Goal: Task Accomplishment & Management: Complete application form

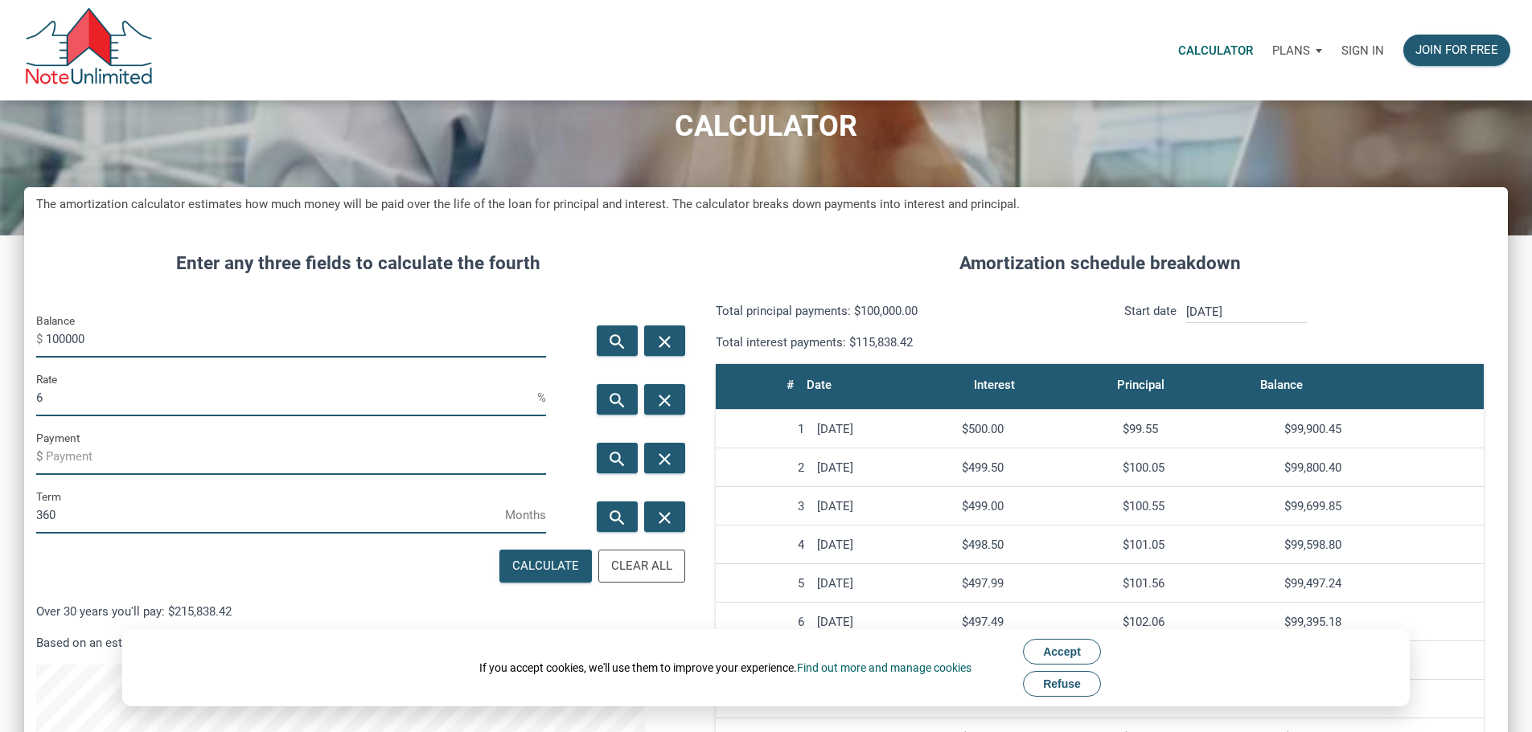
scroll to position [80, 0]
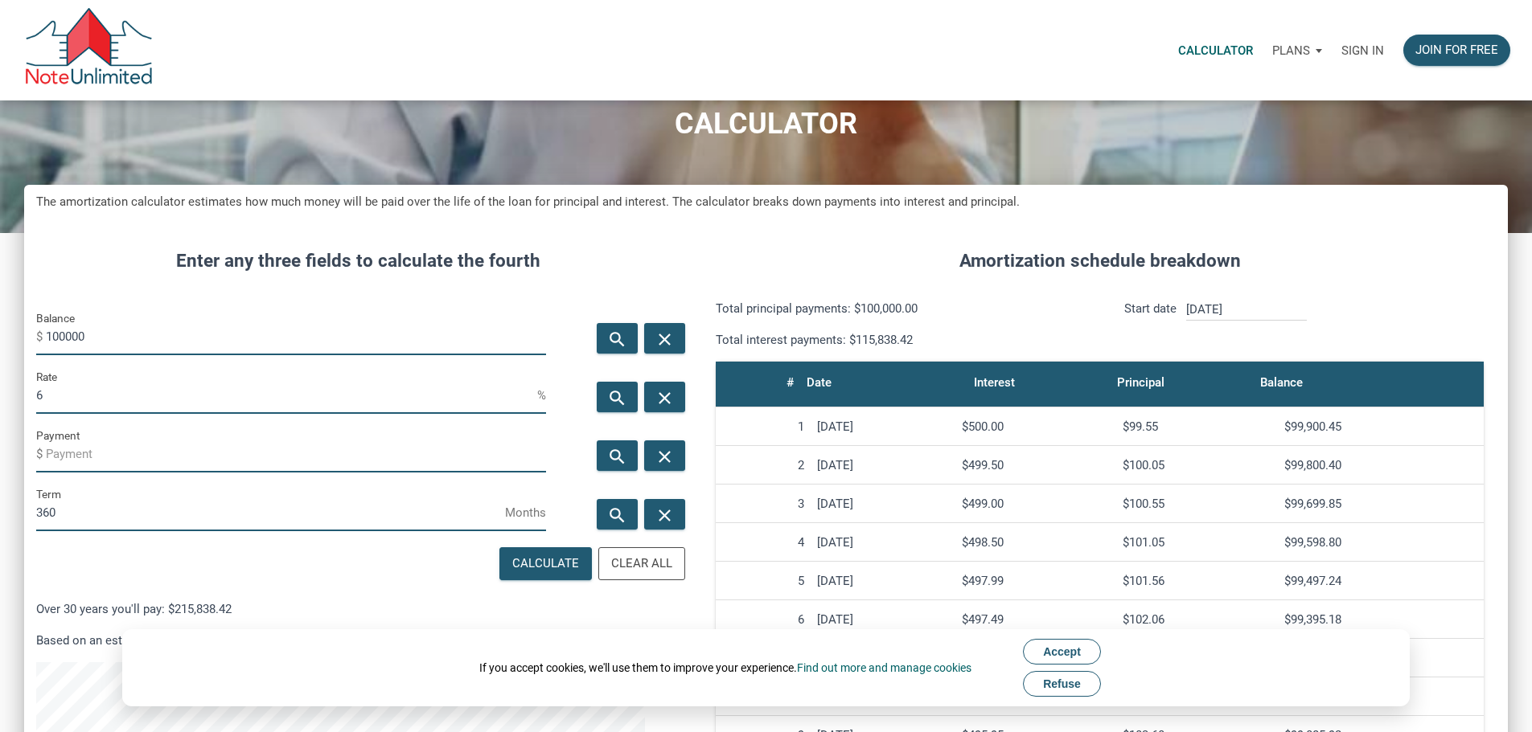
click at [99, 355] on input "100000" at bounding box center [296, 337] width 500 height 36
type input "250000"
click at [200, 473] on input "Payment" at bounding box center [296, 455] width 500 height 36
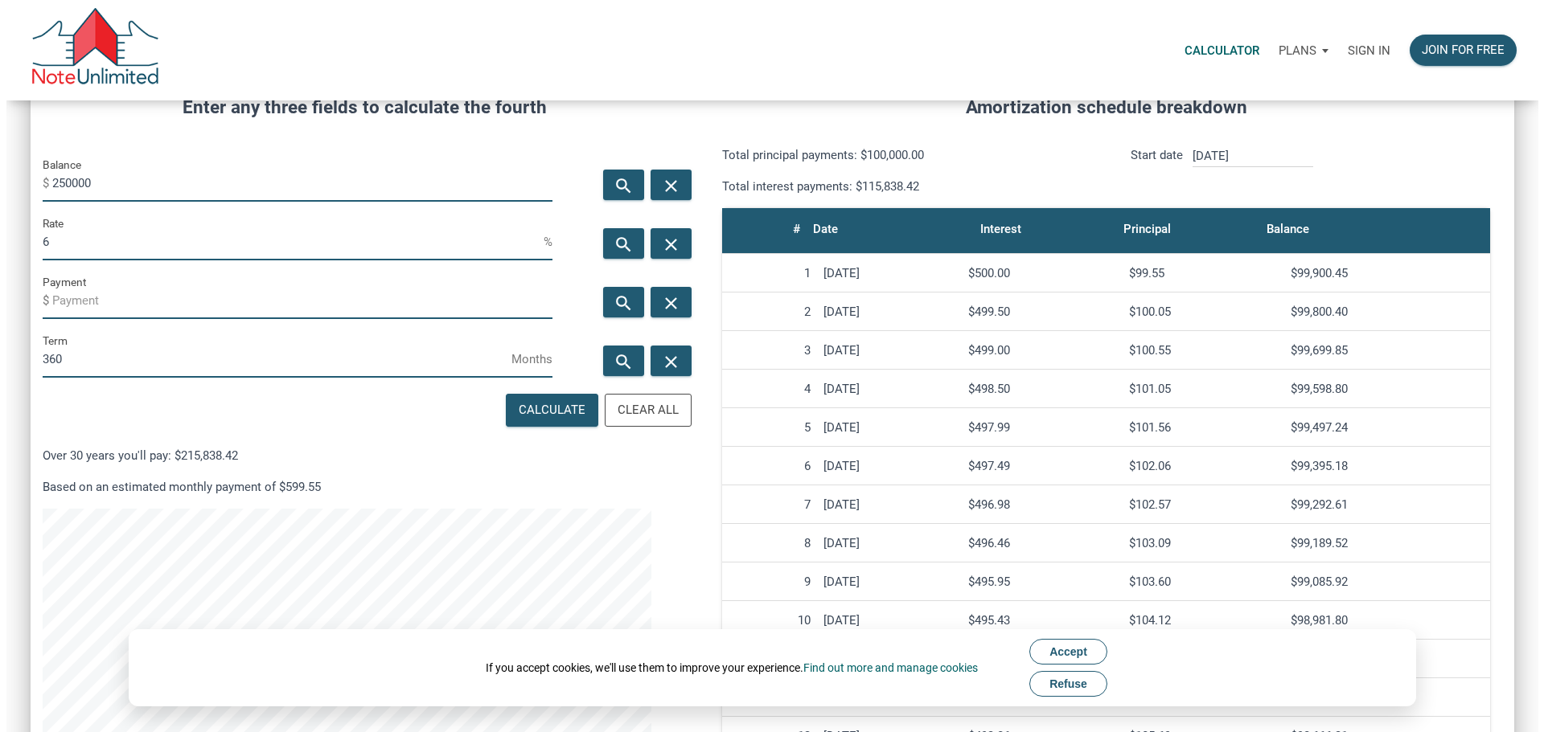
scroll to position [241, 0]
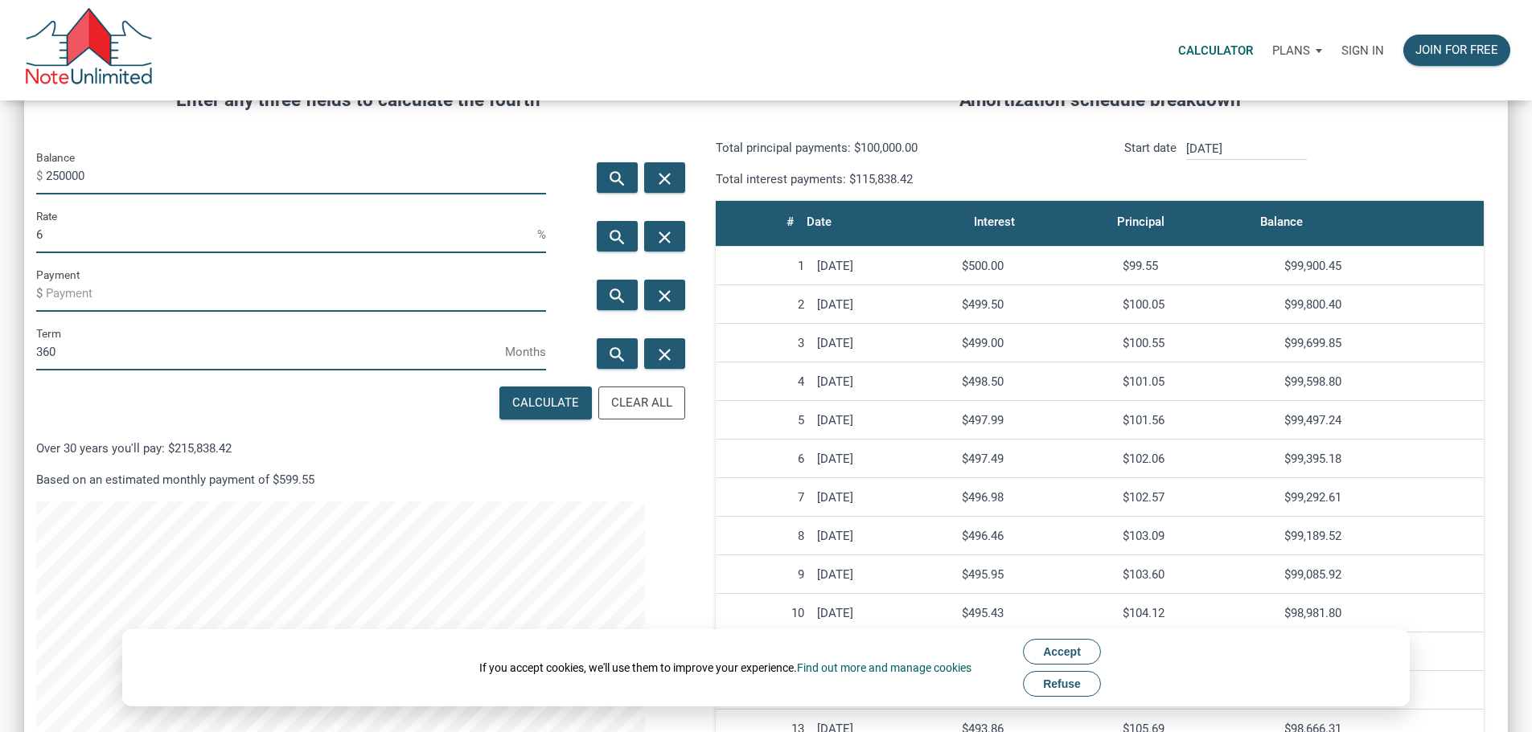
click at [154, 312] on input "Payment" at bounding box center [296, 294] width 500 height 36
drag, startPoint x: 188, startPoint y: 339, endPoint x: 242, endPoint y: 347, distance: 54.3
click at [188, 312] on input "Payment" at bounding box center [296, 294] width 500 height 36
type input "50000"
type input "361"
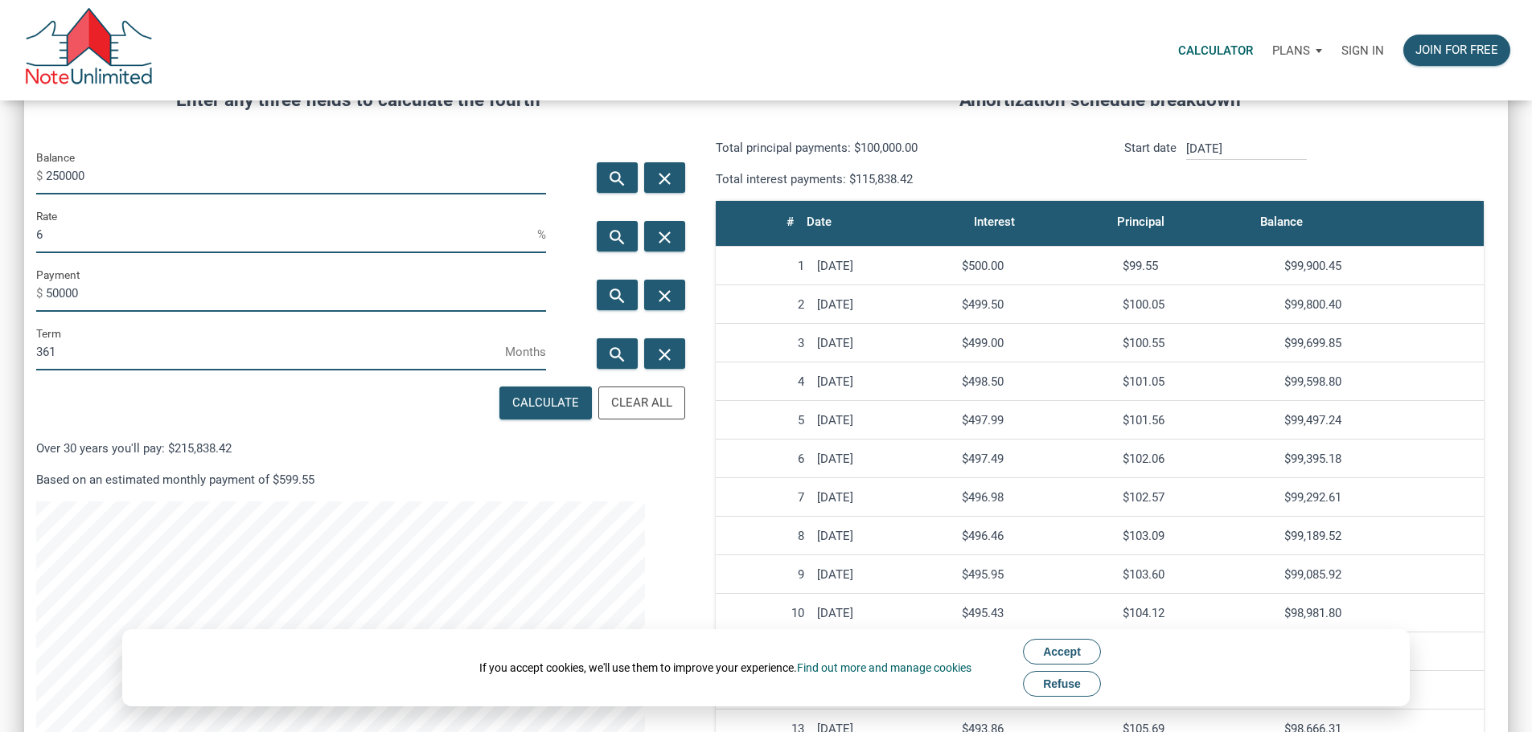
click at [485, 371] on input "361" at bounding box center [270, 352] width 469 height 36
type input "-50000"
click at [483, 371] on input "362" at bounding box center [270, 352] width 469 height 36
click at [322, 371] on input "362" at bounding box center [270, 352] width 469 height 36
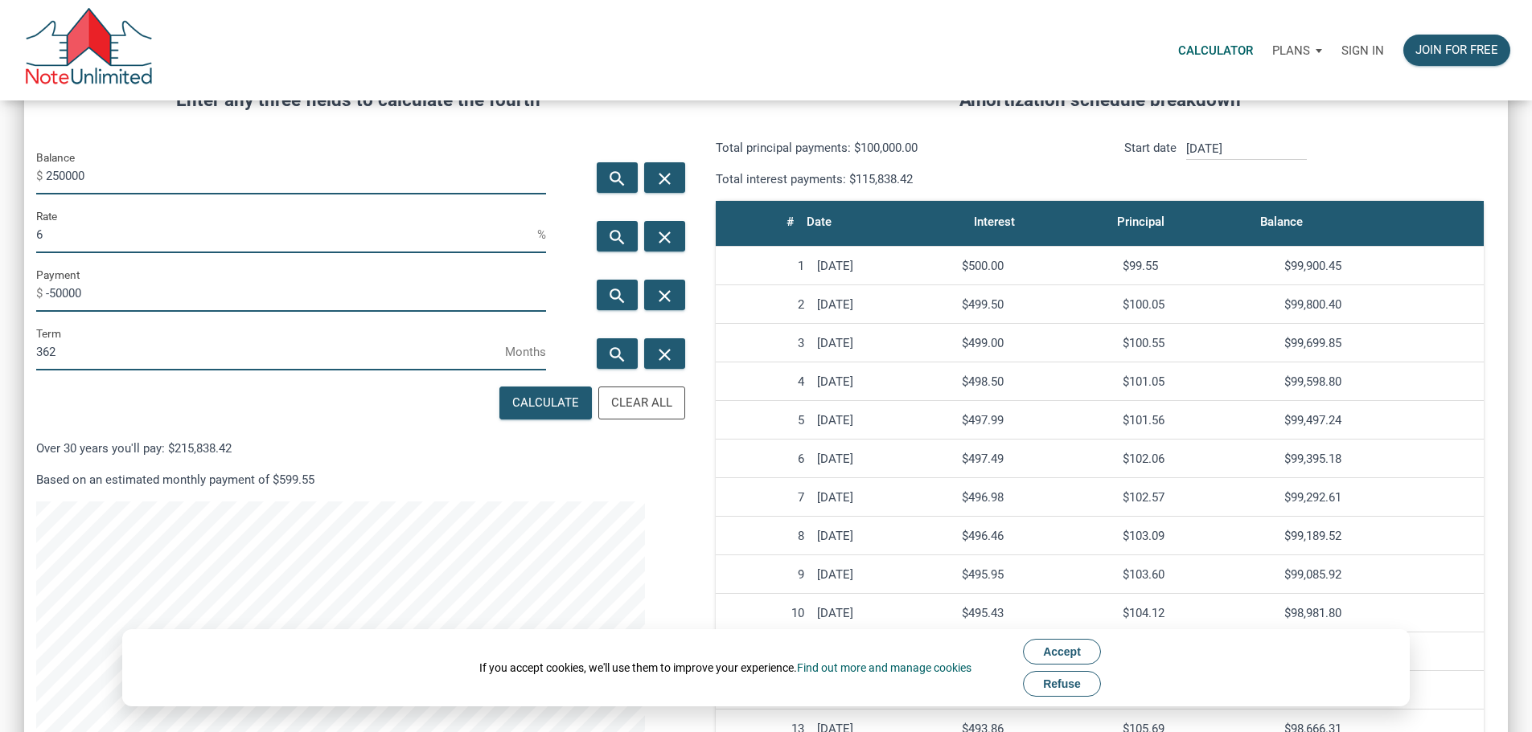
click at [322, 371] on input "362" at bounding box center [270, 352] width 469 height 36
click at [525, 365] on span "Months" at bounding box center [525, 352] width 41 height 26
click at [529, 365] on span "Months" at bounding box center [525, 352] width 41 height 26
click at [505, 365] on span "Months" at bounding box center [525, 352] width 41 height 26
click at [480, 371] on input "363" at bounding box center [270, 352] width 469 height 36
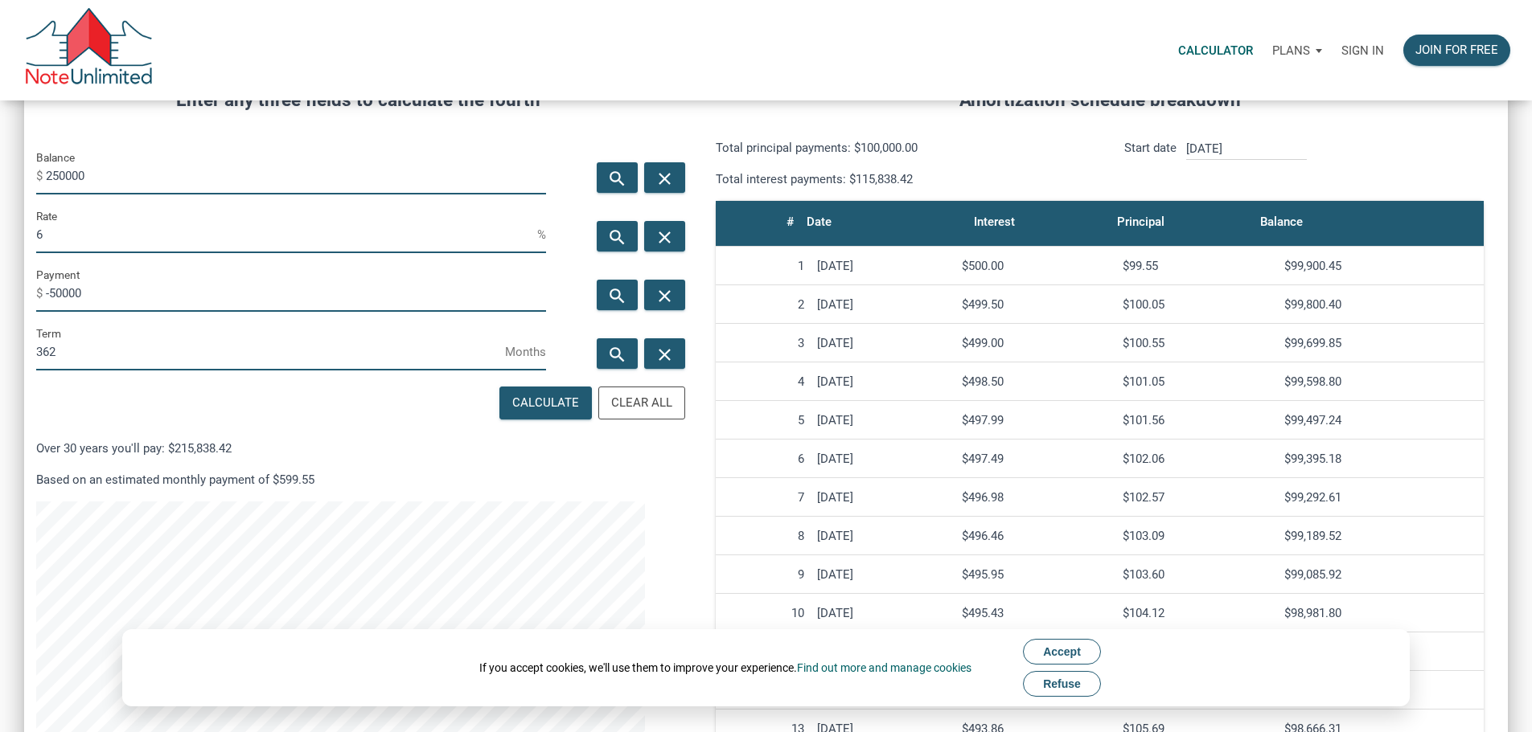
click at [486, 371] on input "362" at bounding box center [270, 352] width 469 height 36
click at [505, 365] on span "Months" at bounding box center [525, 352] width 41 height 26
click at [607, 364] on icon "search" at bounding box center [616, 354] width 19 height 20
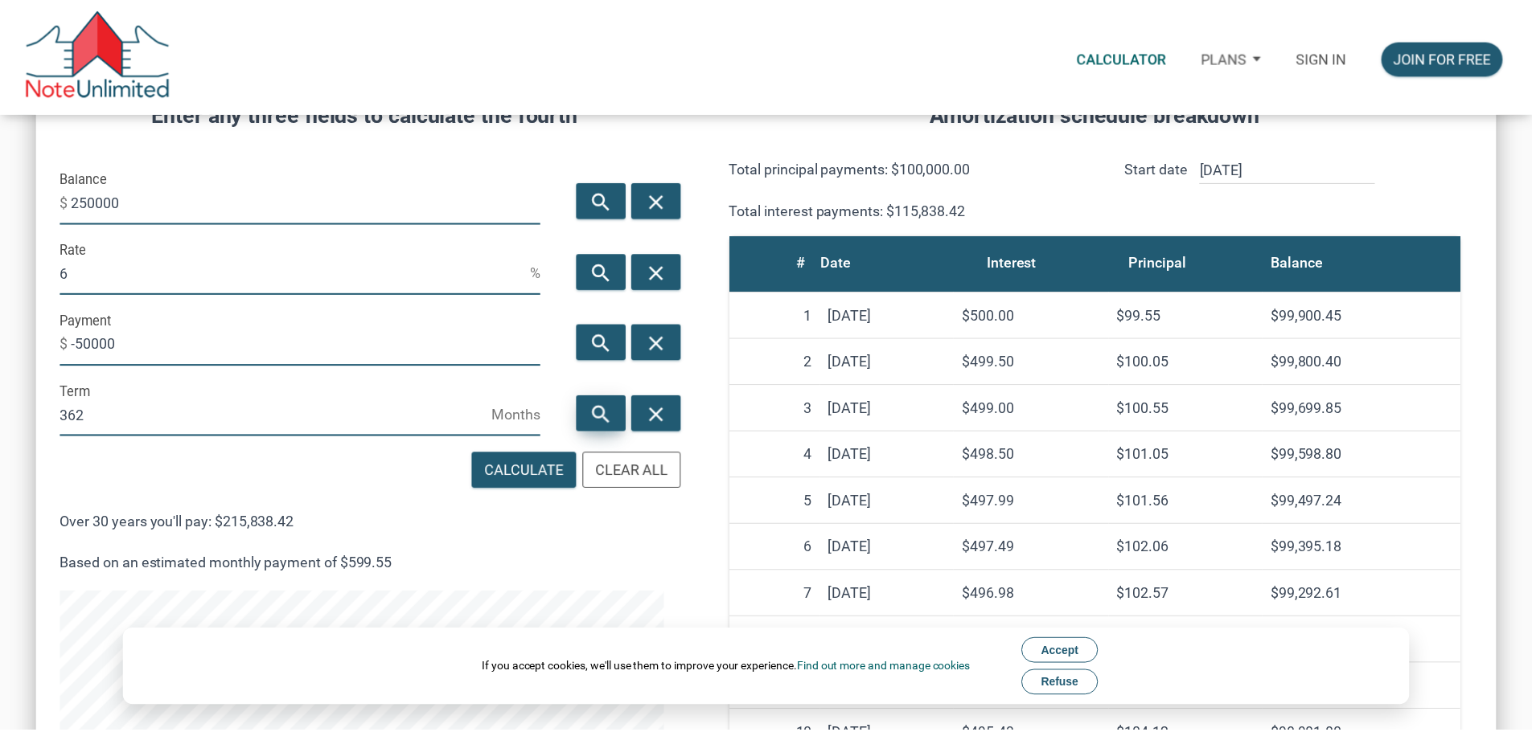
scroll to position [983, 1471]
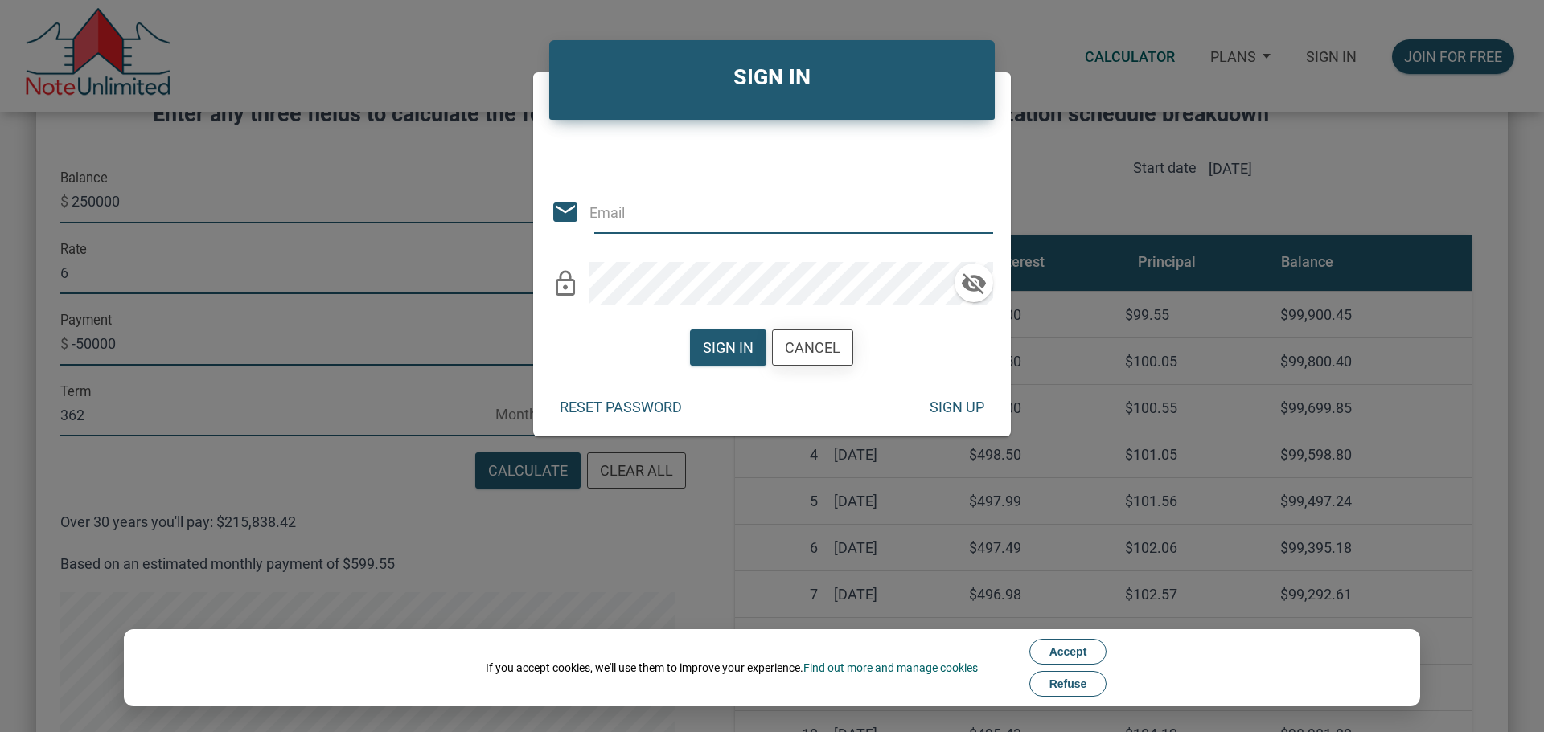
click at [849, 352] on div "Cancel" at bounding box center [813, 347] width 80 height 35
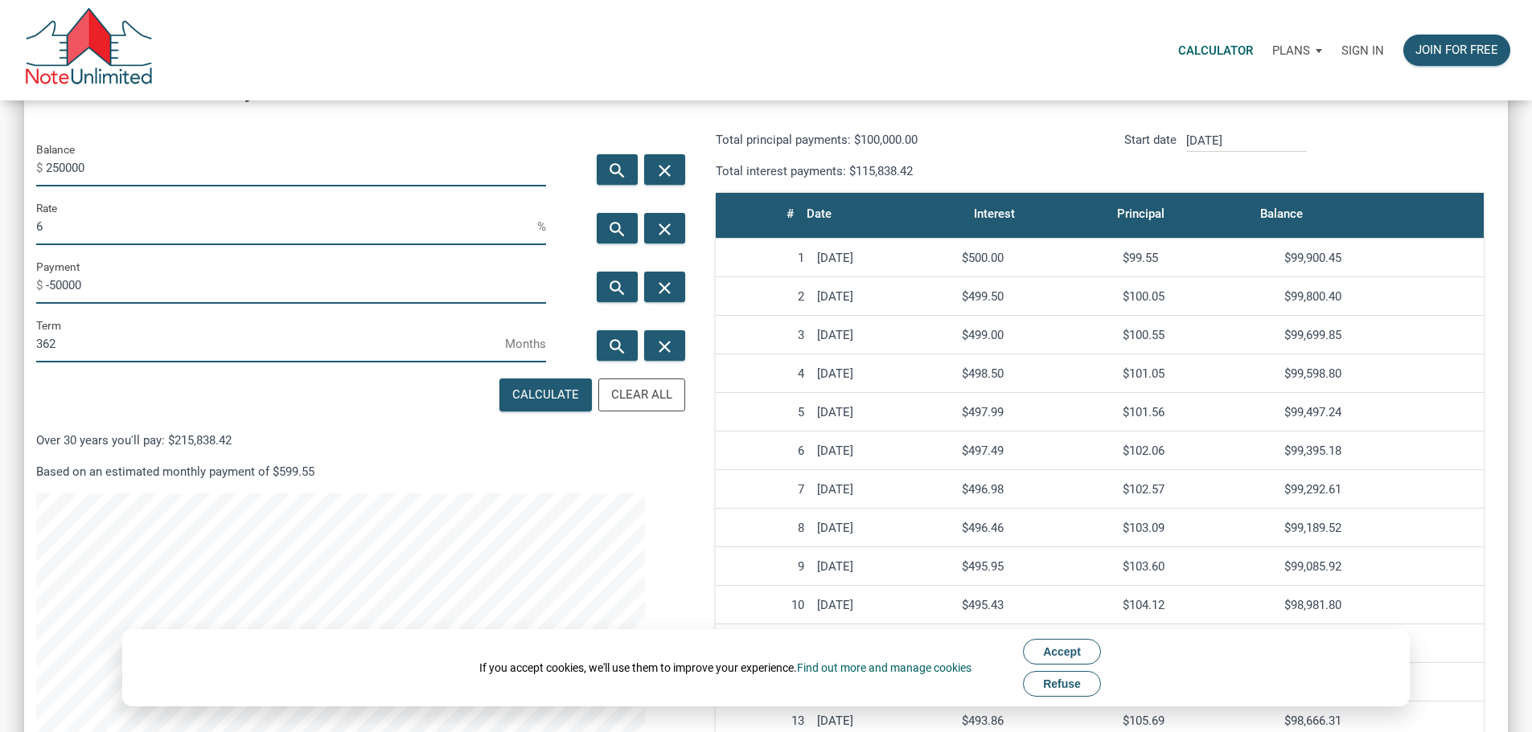
scroll to position [241, 0]
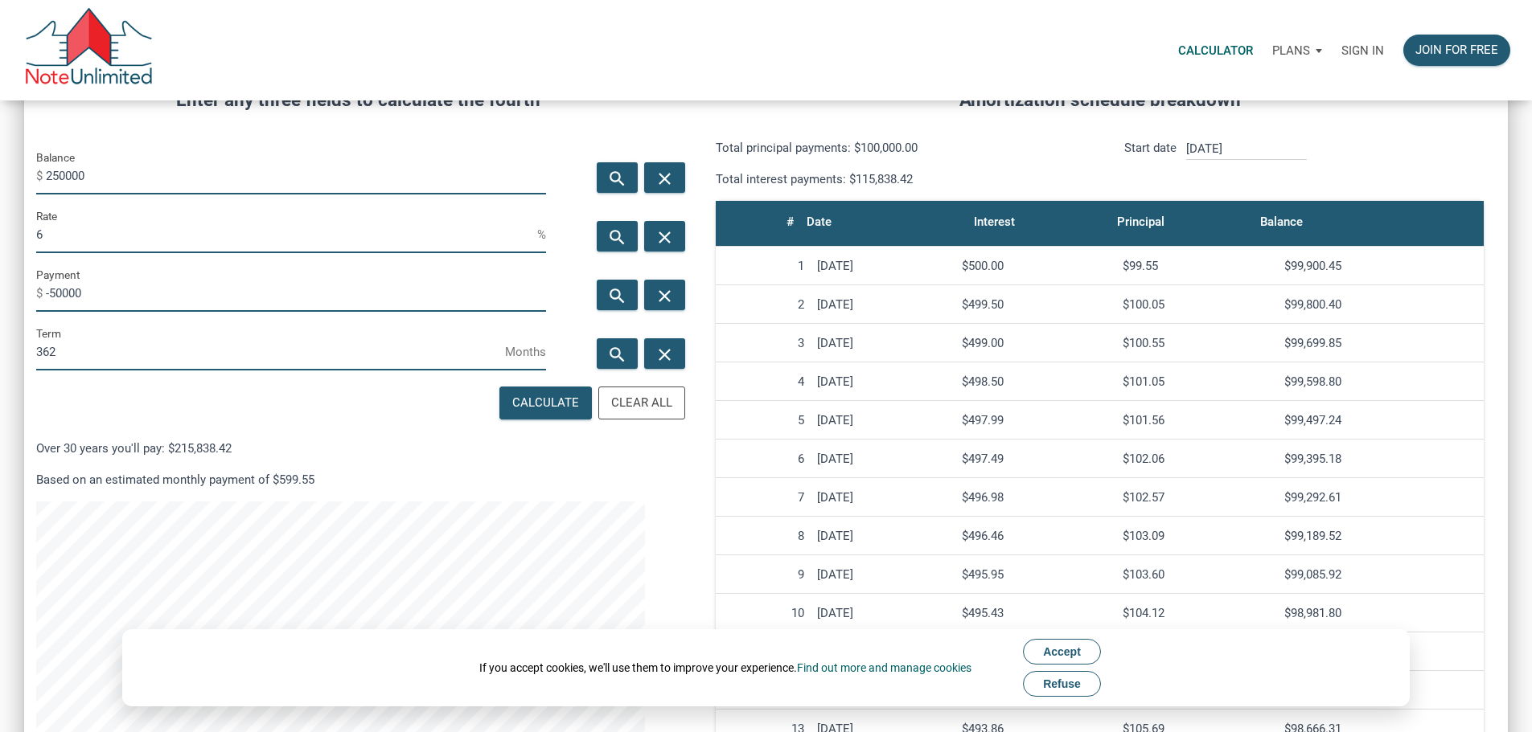
click at [484, 371] on input "361" at bounding box center [270, 352] width 469 height 36
type input "360"
click at [484, 371] on input "360" at bounding box center [270, 352] width 469 height 36
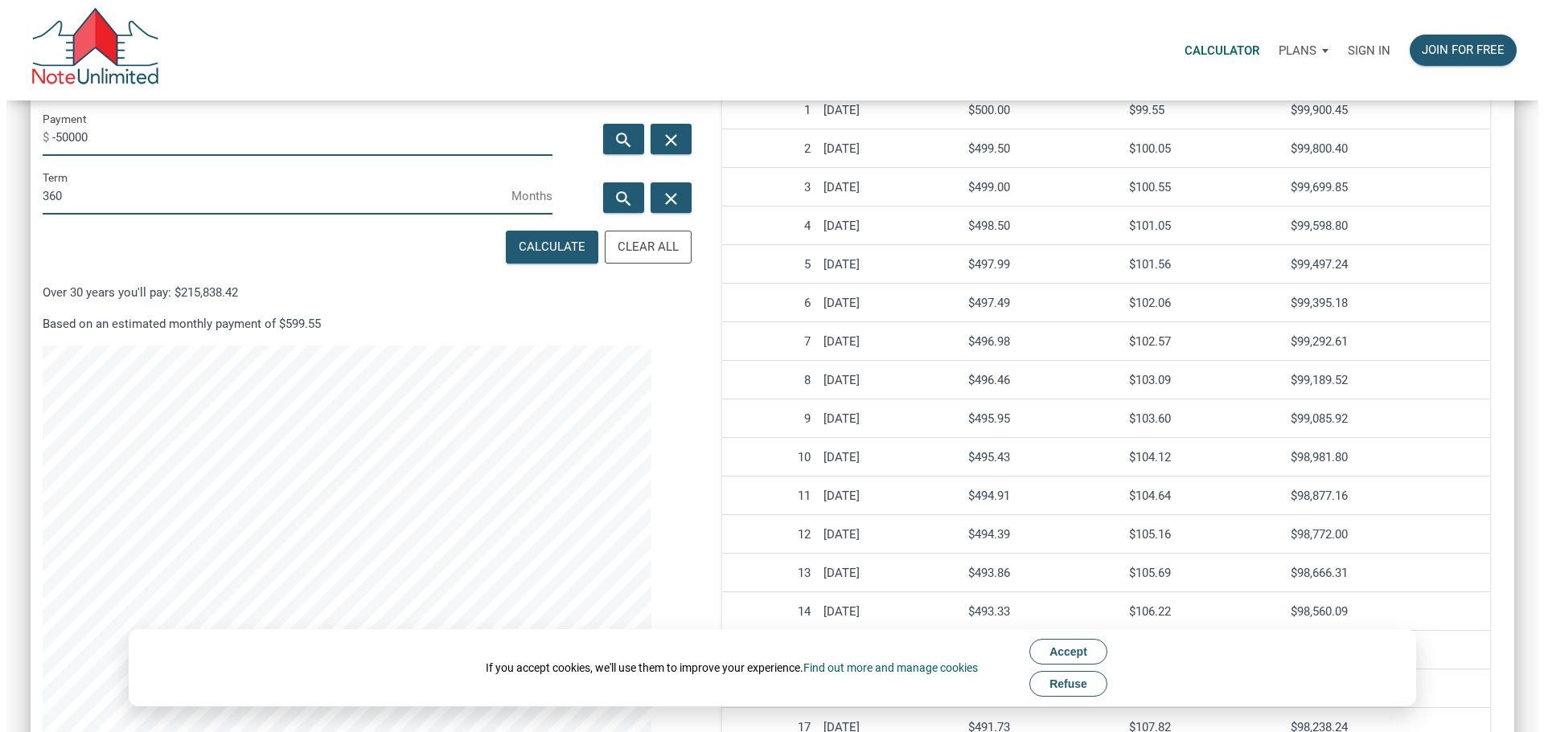
scroll to position [402, 0]
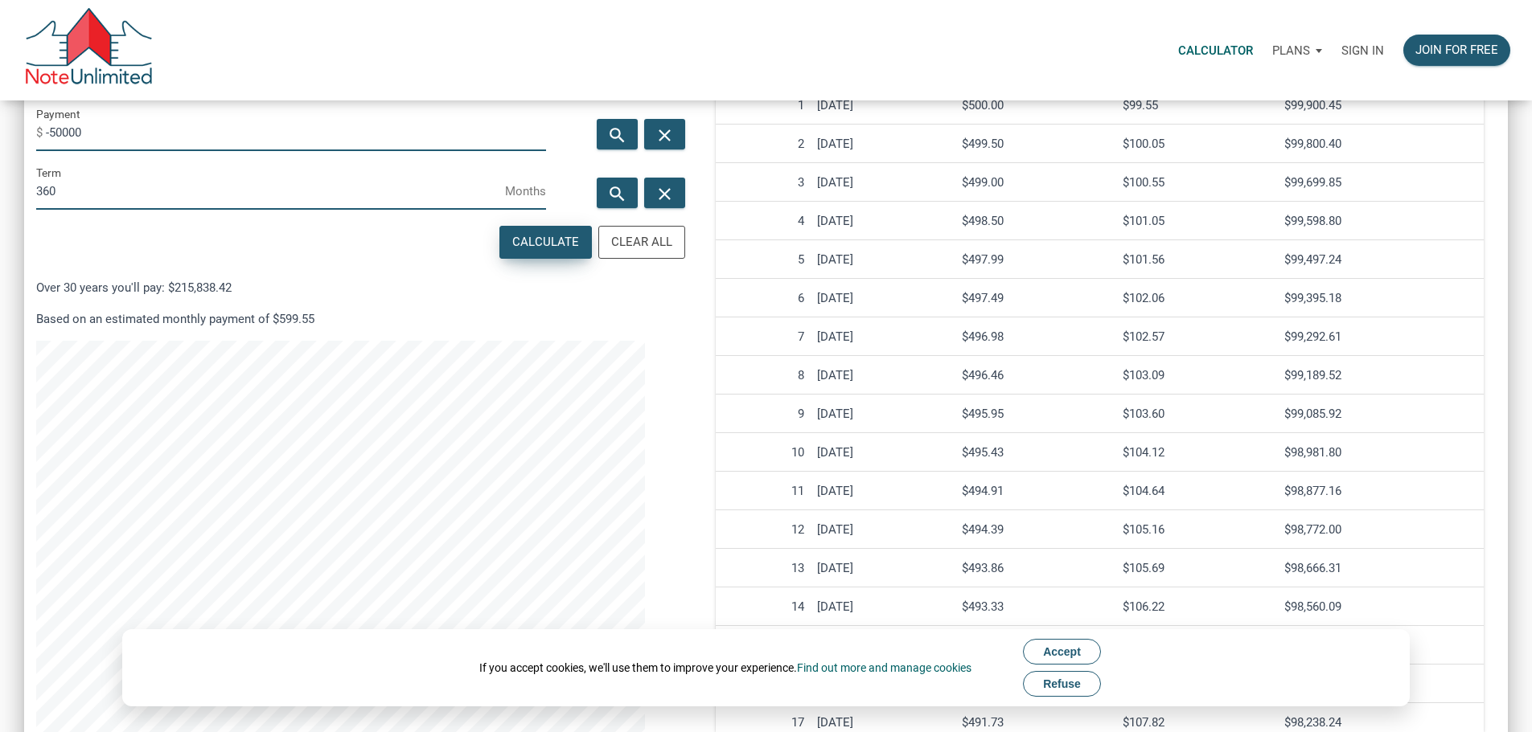
click at [526, 252] on div "Calculate" at bounding box center [545, 242] width 67 height 18
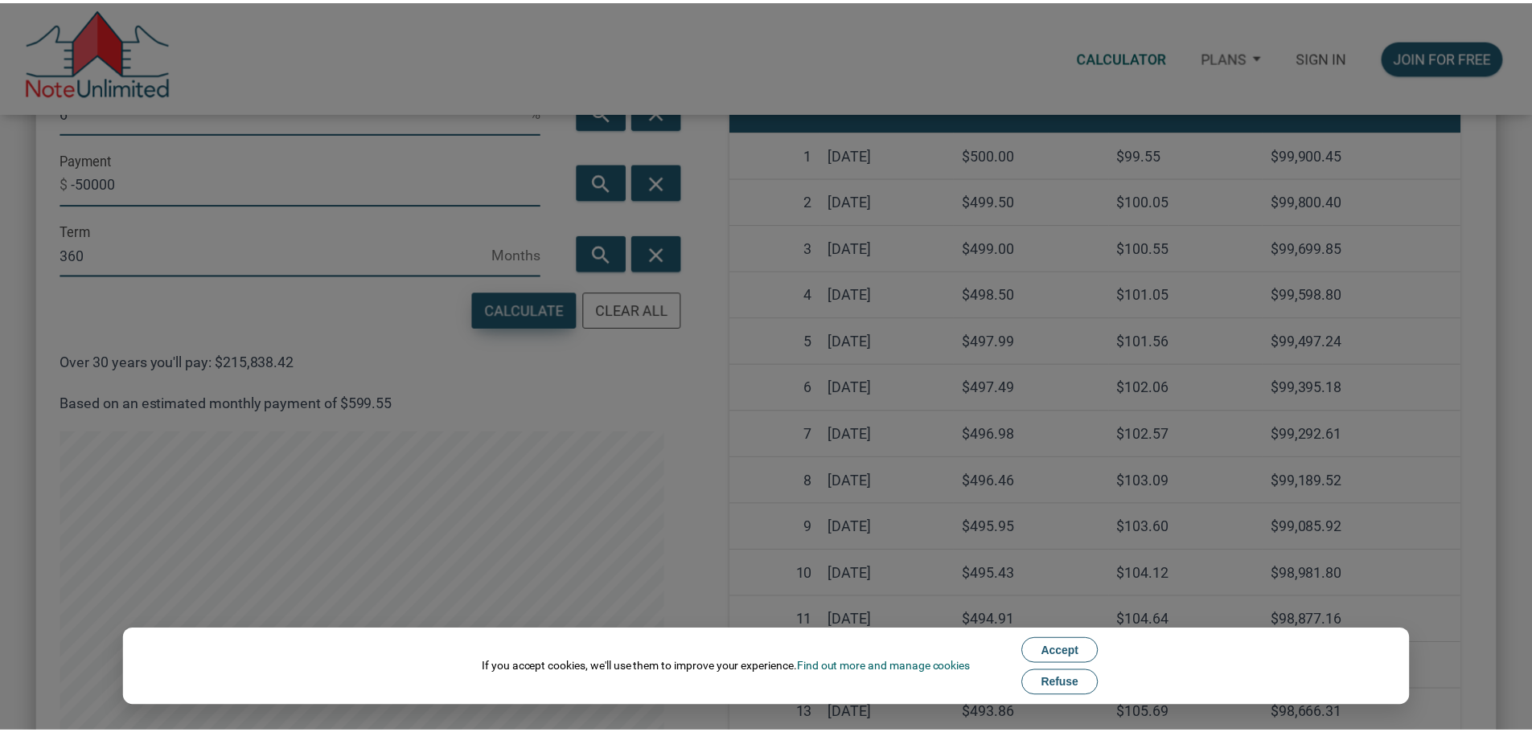
scroll to position [983, 1471]
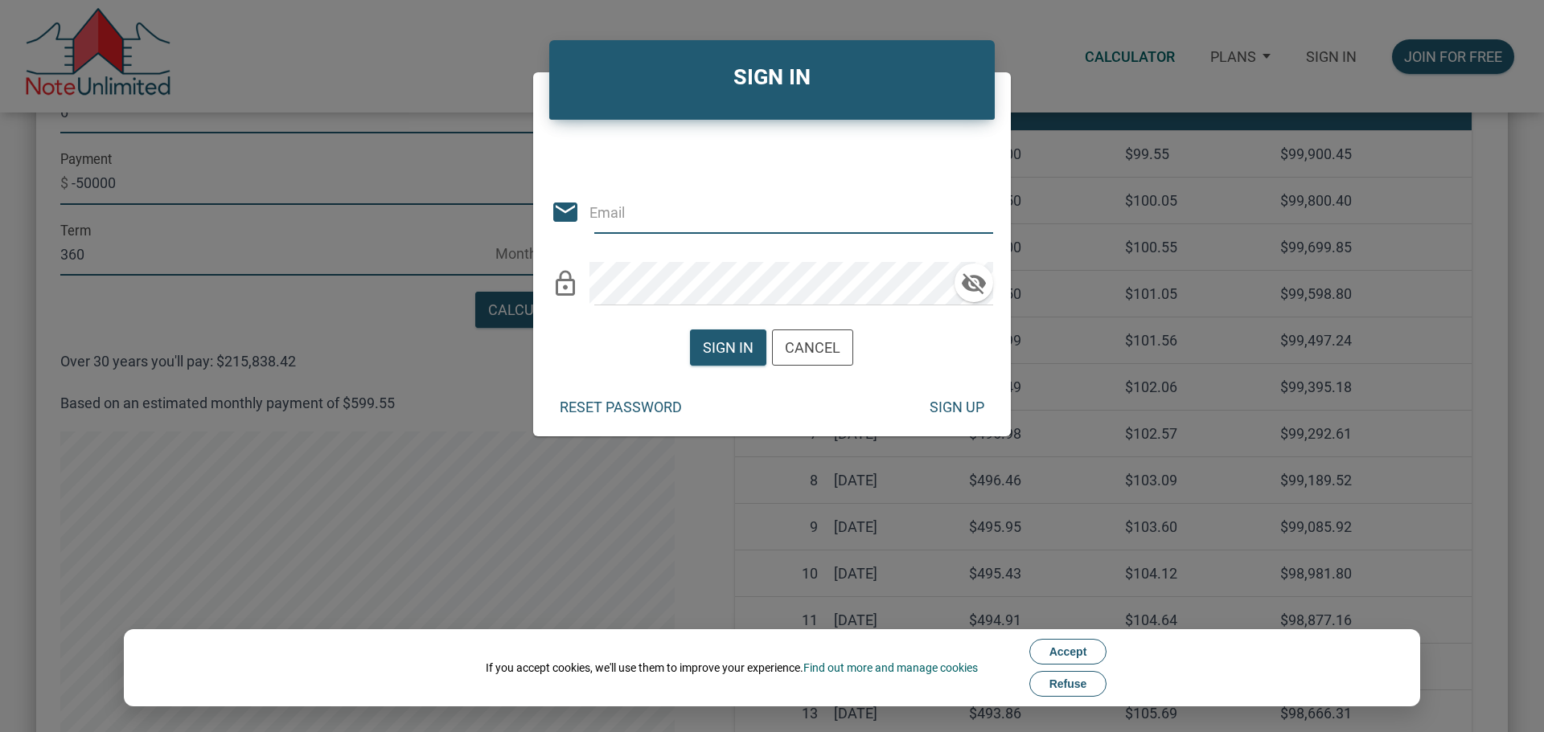
click at [676, 235] on div "Or Be Classical email lock_outline" at bounding box center [772, 219] width 478 height 174
click at [675, 222] on input "email" at bounding box center [776, 212] width 375 height 43
click at [672, 212] on input "email" at bounding box center [776, 212] width 375 height 43
type input "[EMAIL_ADDRESS][DOMAIN_NAME]"
click at [810, 347] on div "Cancel" at bounding box center [812, 348] width 55 height 22
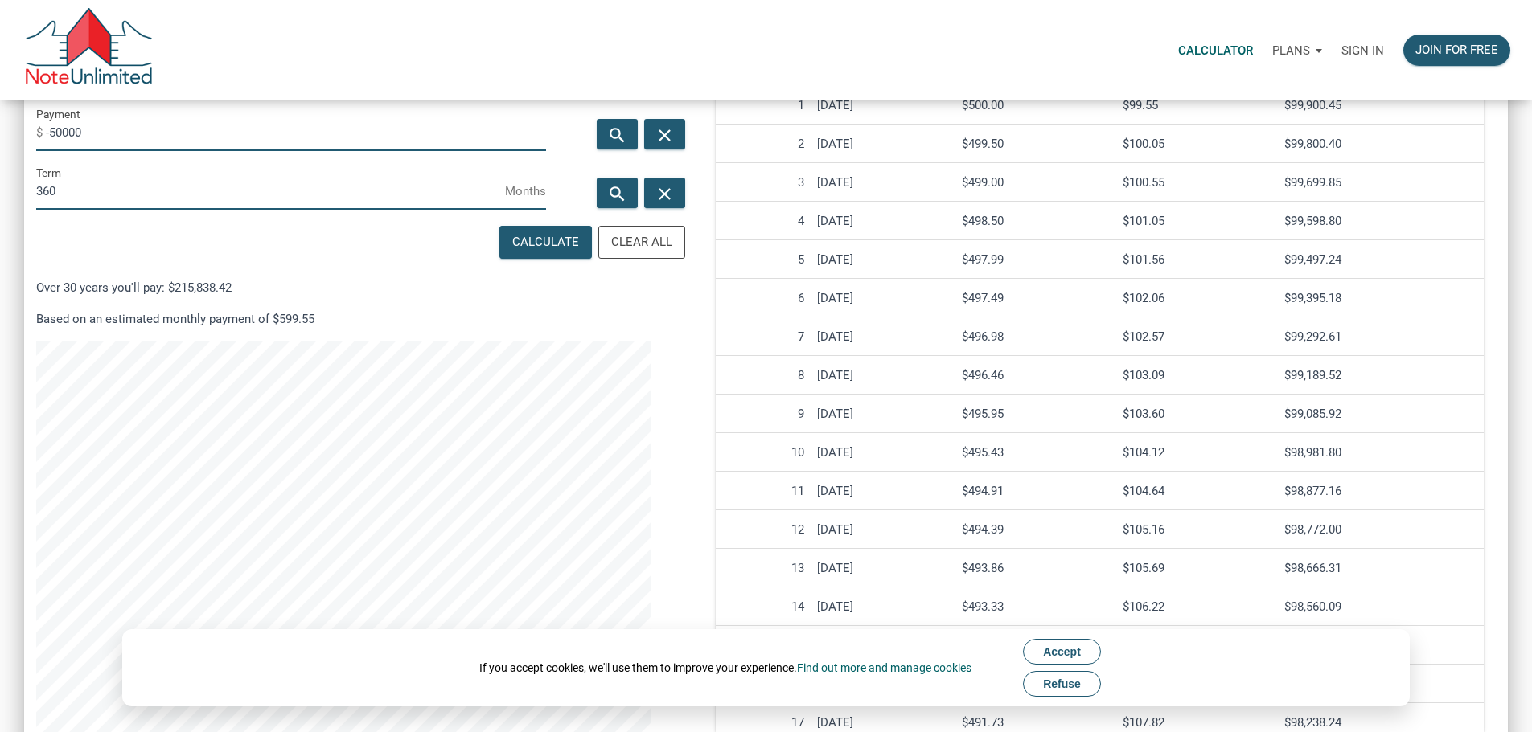
scroll to position [802977, 802501]
click at [1341, 55] on p "Sign in" at bounding box center [1362, 50] width 43 height 14
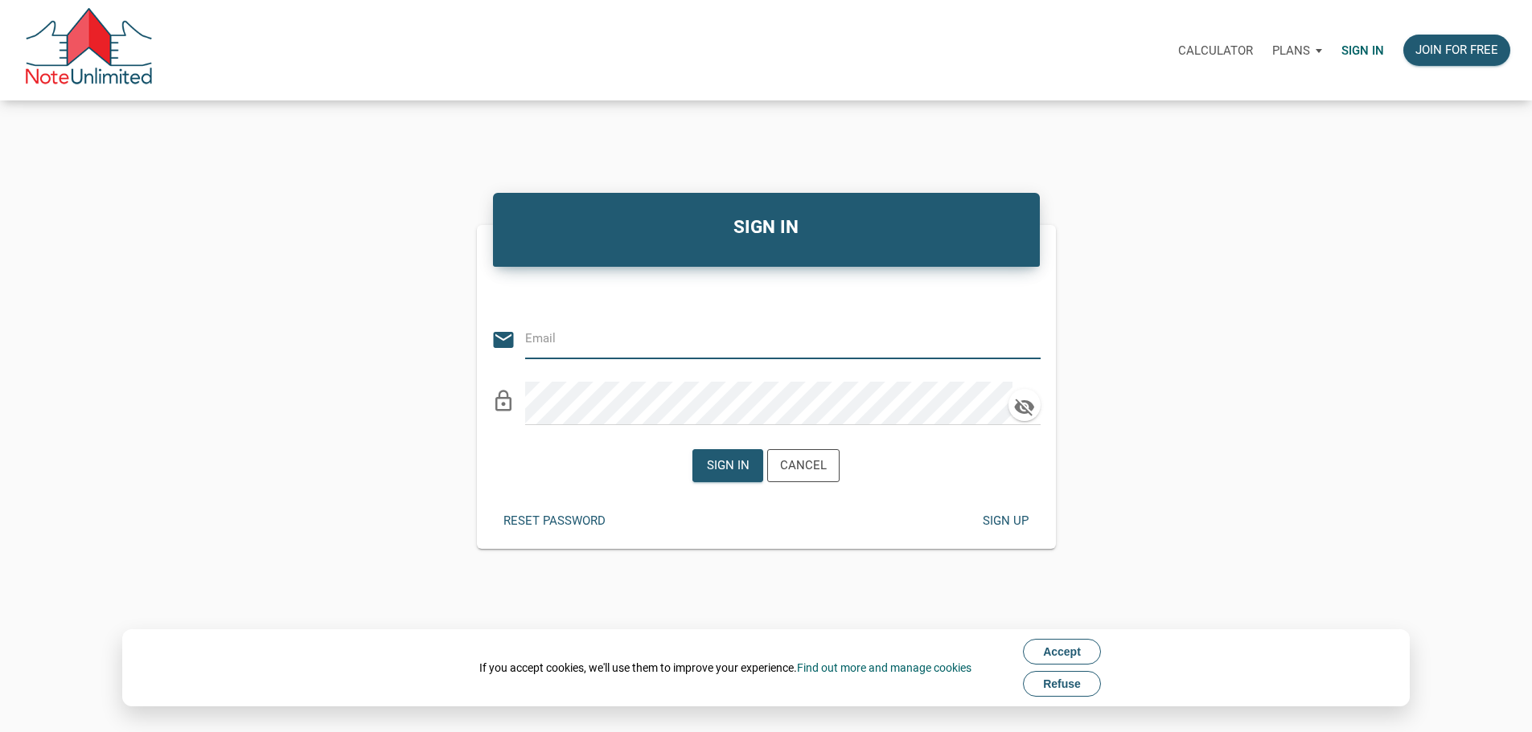
click at [609, 346] on input "email" at bounding box center [770, 339] width 491 height 36
type input "[EMAIL_ADDRESS][DOMAIN_NAME]"
click at [605, 531] on div "Reset password" at bounding box center [554, 521] width 102 height 18
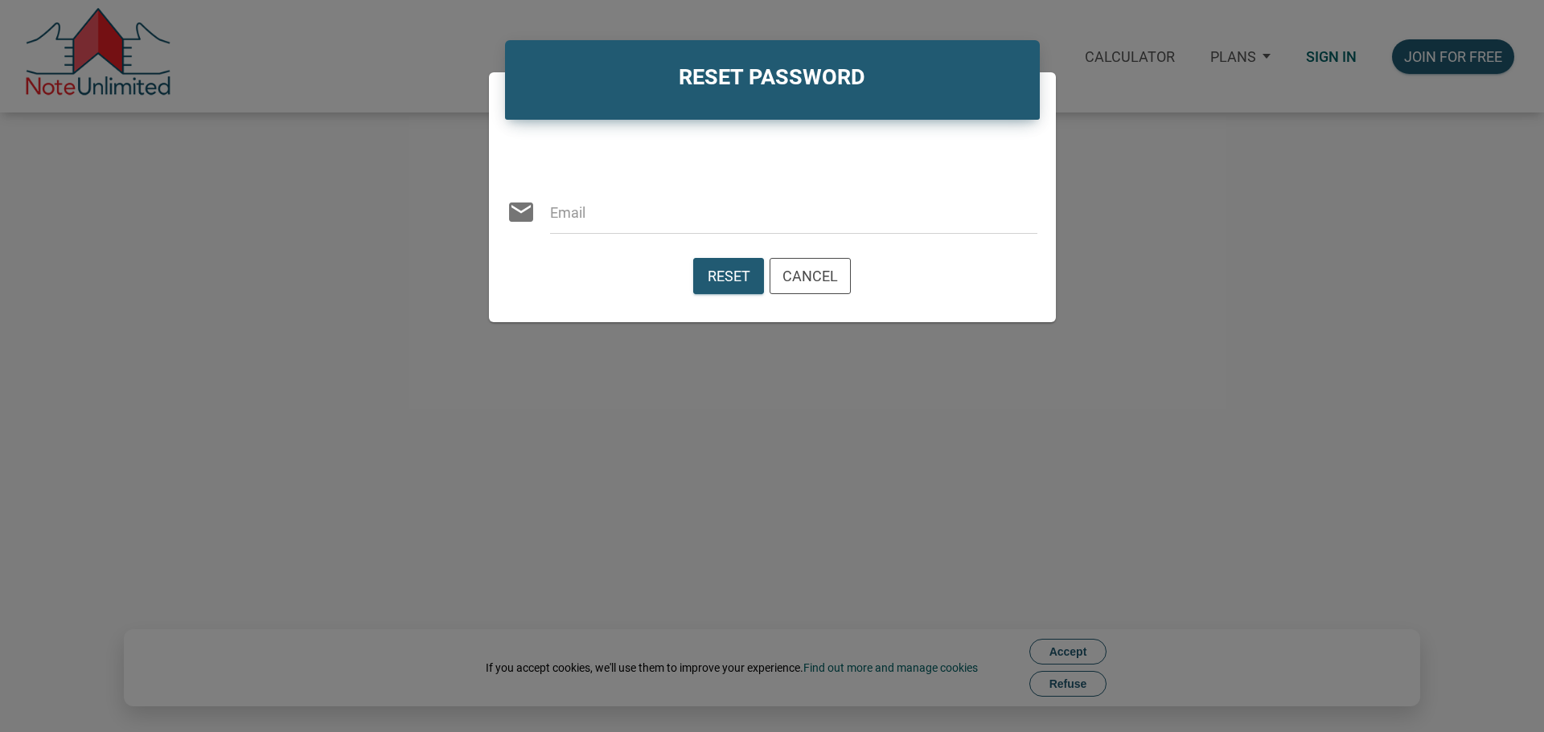
click at [713, 210] on input "email" at bounding box center [793, 212] width 487 height 43
type input "[EMAIL_ADDRESS][DOMAIN_NAME]"
click at [729, 256] on div "Reset Cancel" at bounding box center [772, 276] width 567 height 60
click at [734, 270] on div "Reset" at bounding box center [728, 276] width 43 height 22
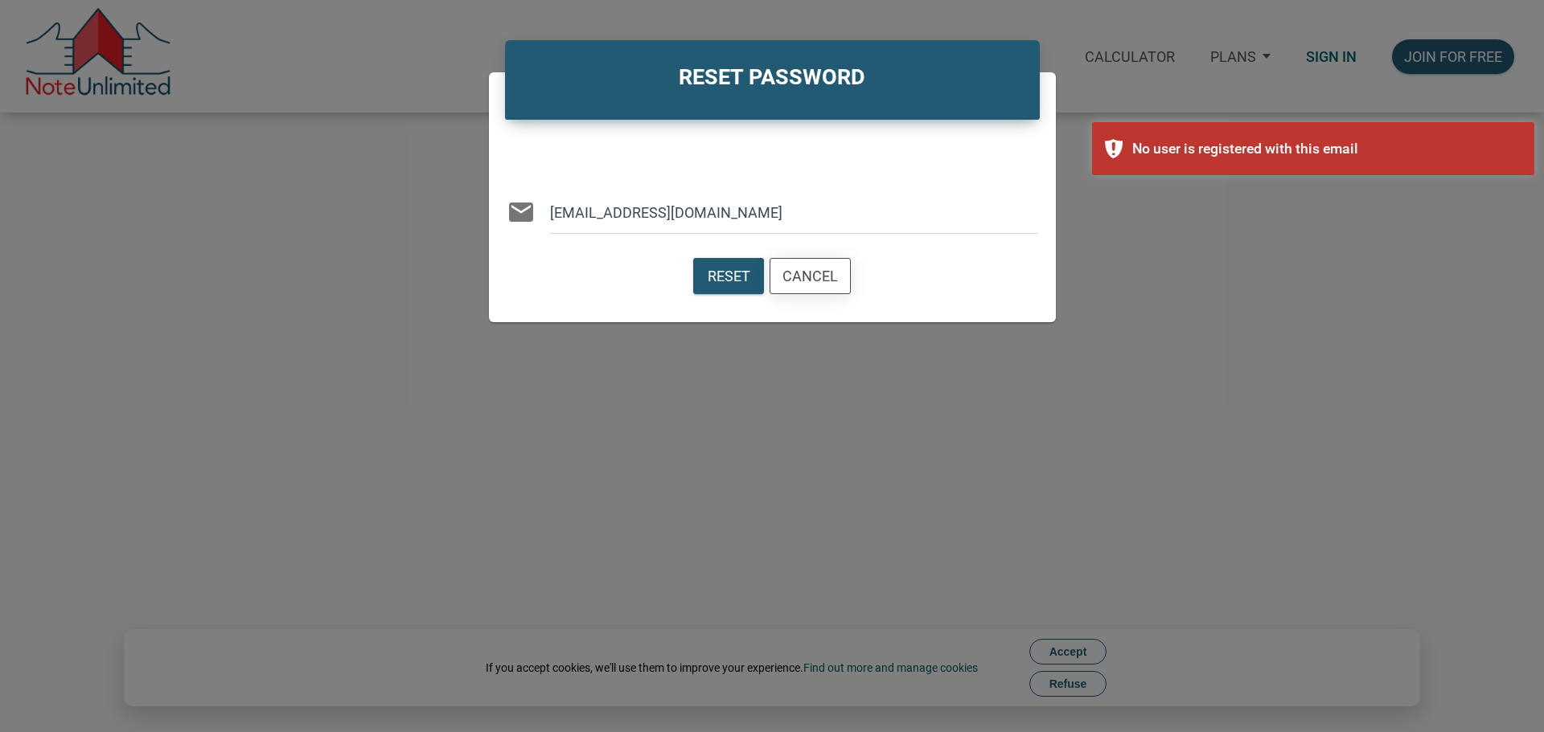
click at [825, 284] on div "Cancel" at bounding box center [809, 276] width 55 height 22
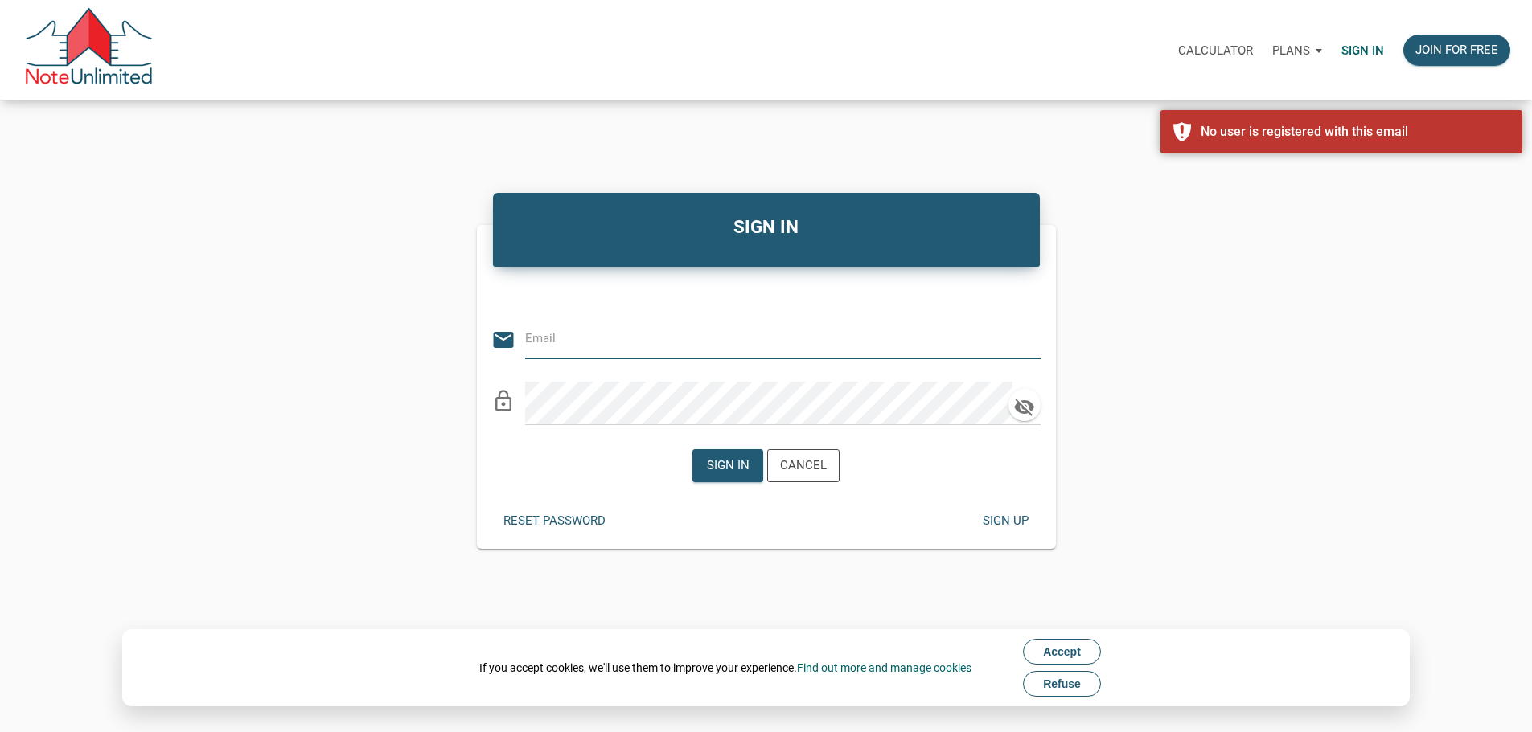
click at [999, 531] on div "Sign up" at bounding box center [1005, 521] width 46 height 18
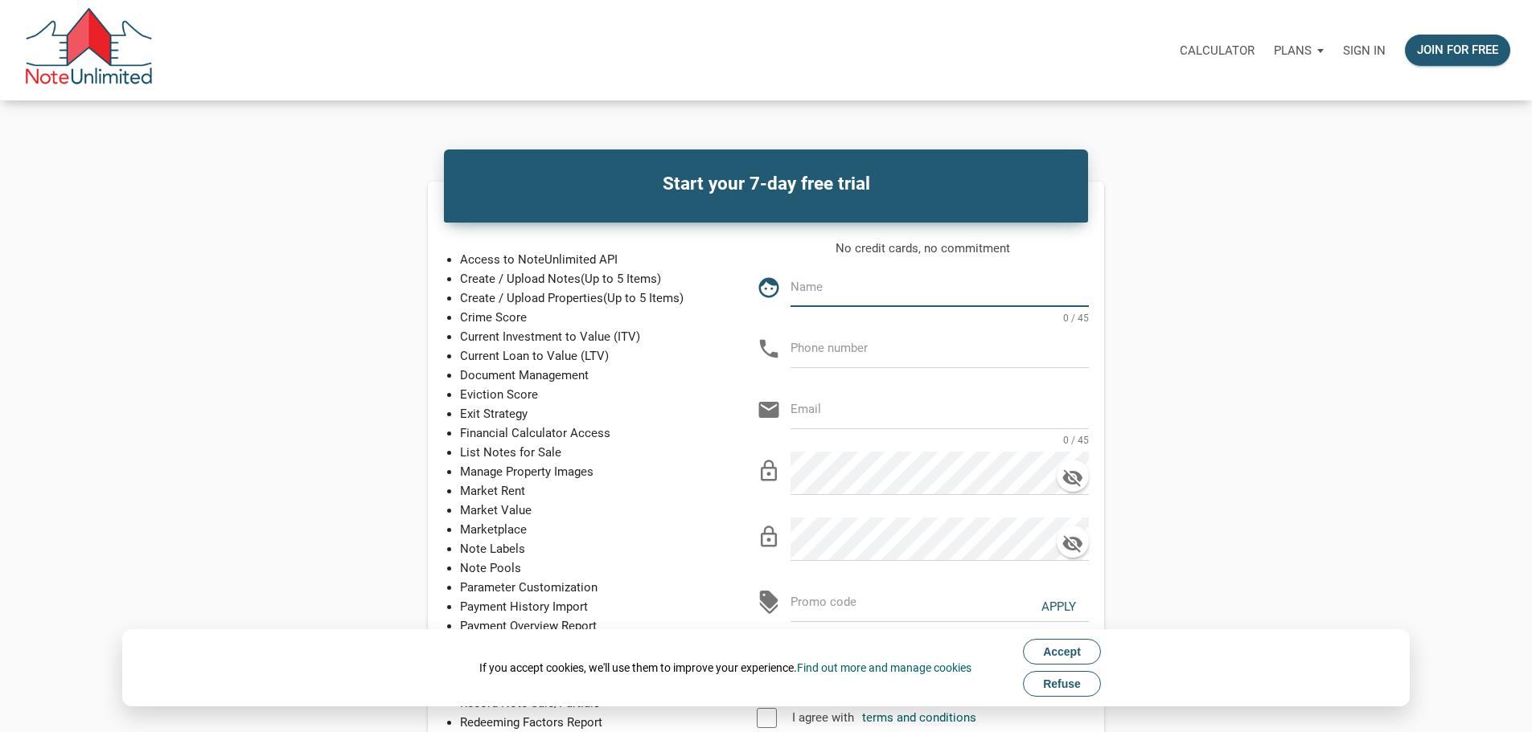
click at [936, 305] on input "text" at bounding box center [939, 287] width 298 height 36
type input "[PERSON_NAME]"
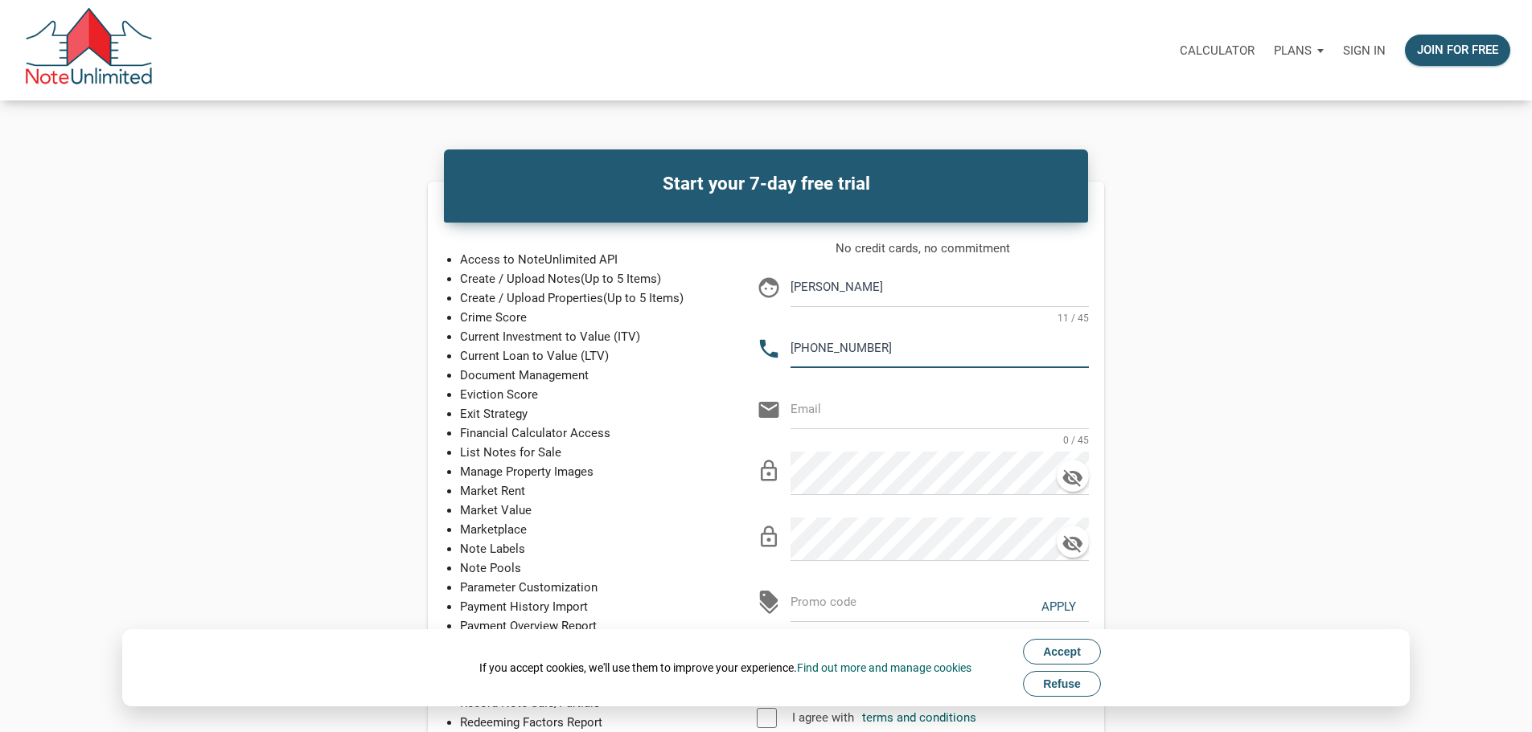
type input "[PHONE_NUMBER]"
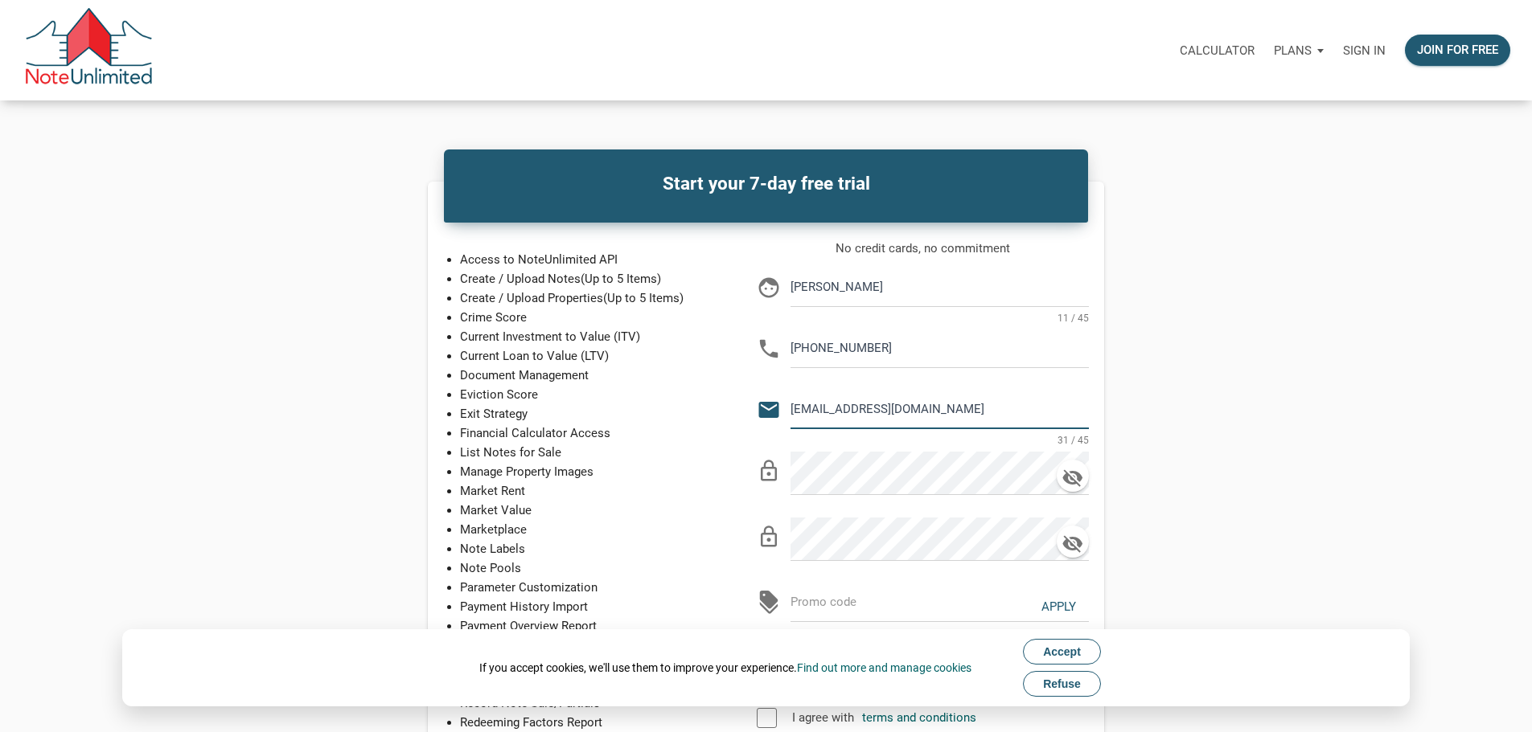
type input "[EMAIL_ADDRESS][DOMAIN_NAME]"
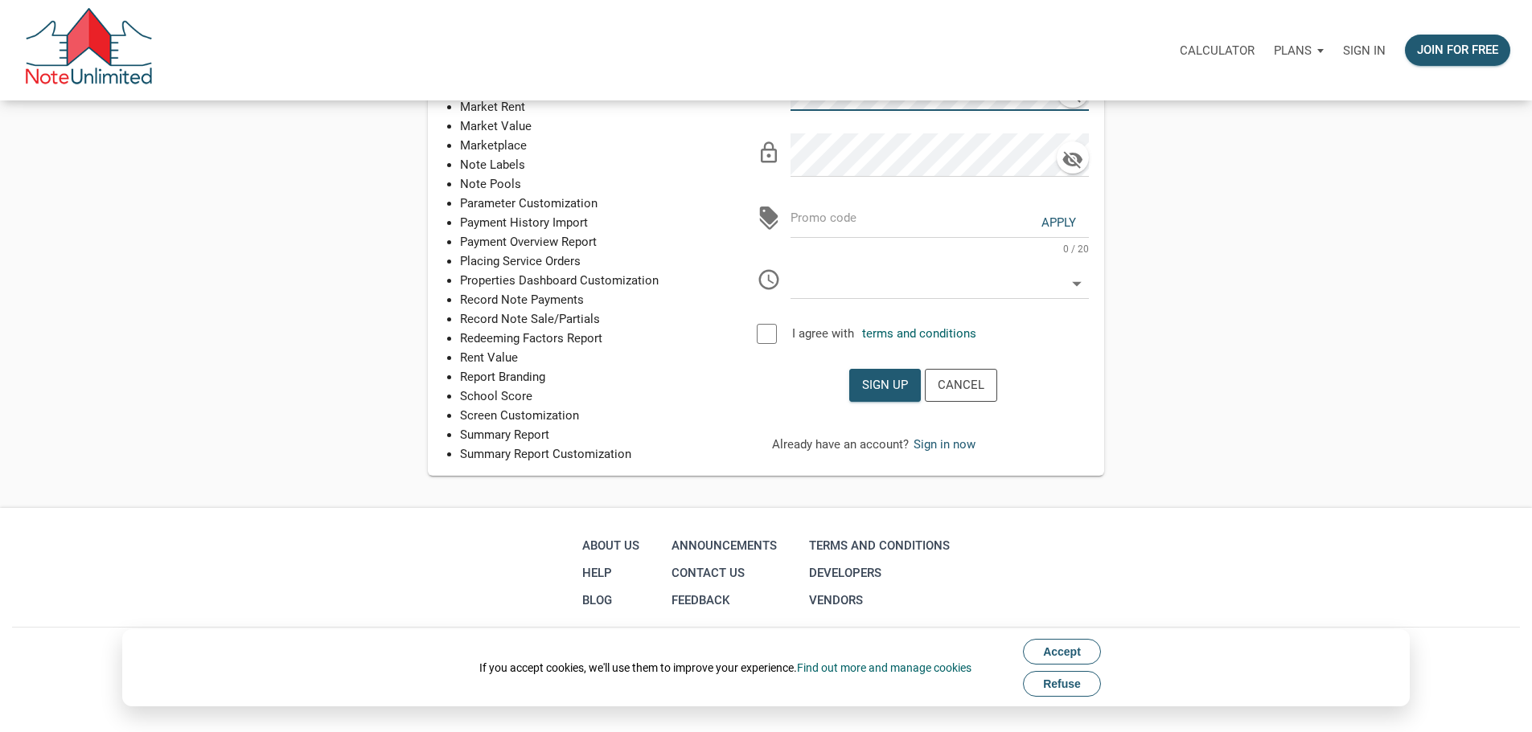
scroll to position [241, 0]
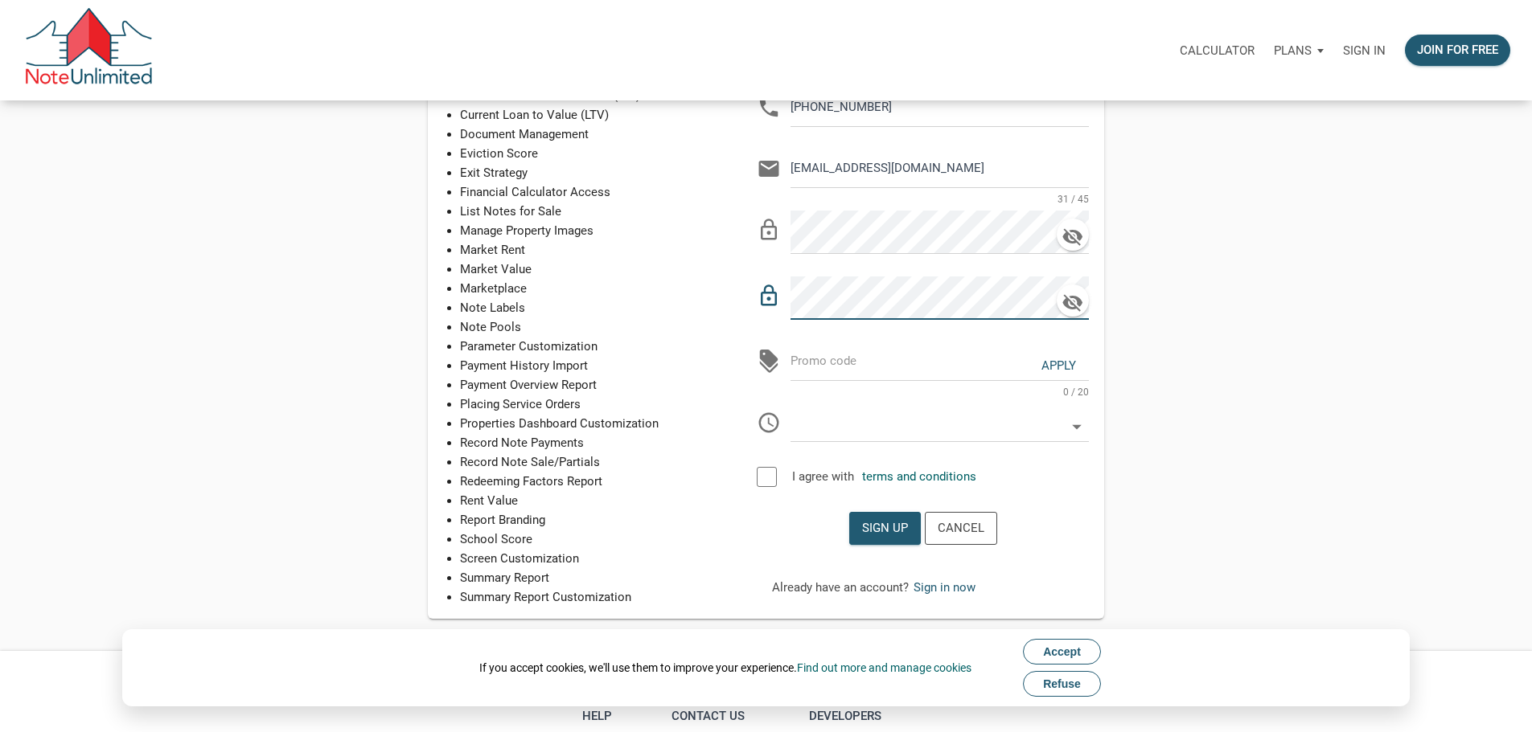
click at [957, 440] on input "text" at bounding box center [927, 422] width 275 height 36
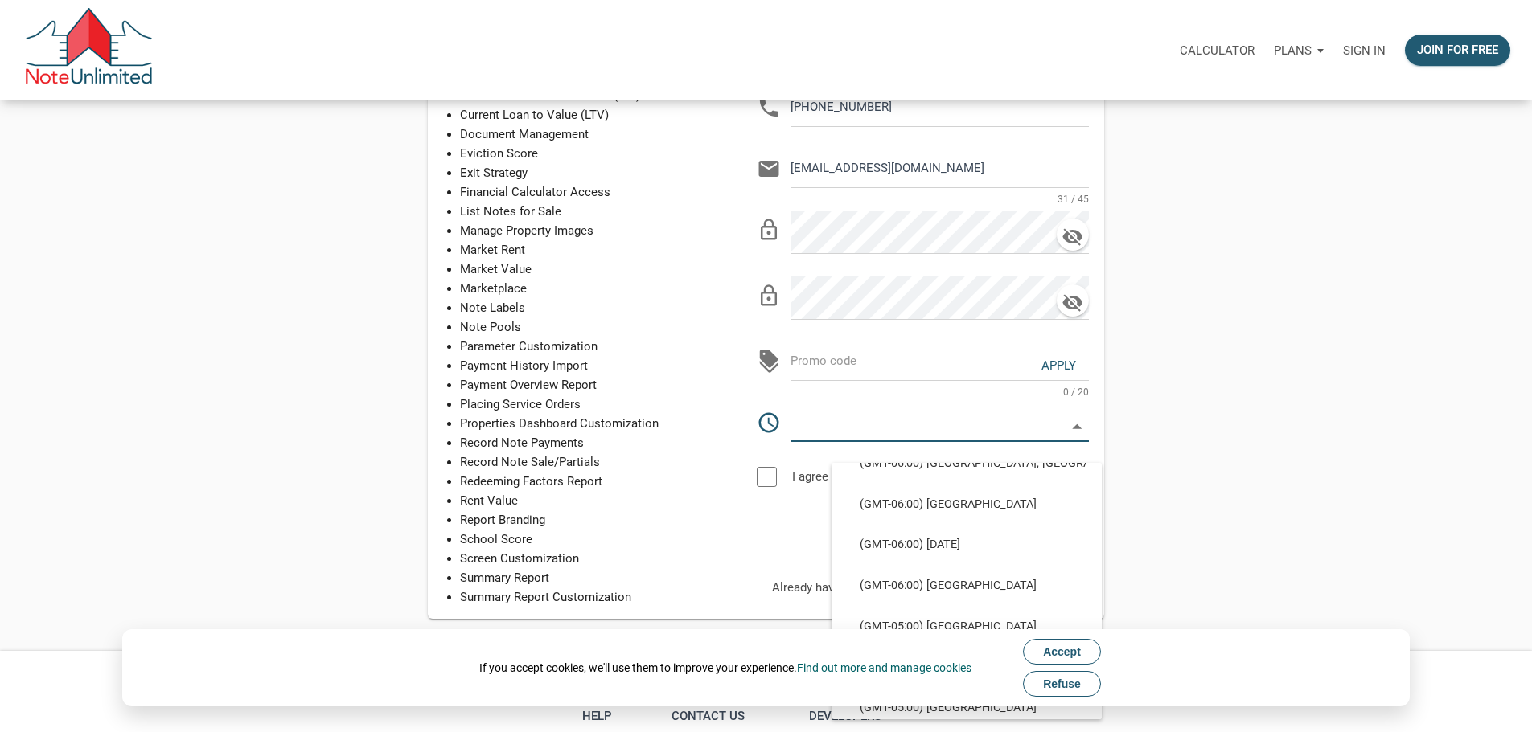
scroll to position [884, 0]
drag, startPoint x: 1071, startPoint y: 692, endPoint x: 1074, endPoint y: 640, distance: 52.4
click at [1071, 691] on button "Refuse" at bounding box center [1062, 684] width 78 height 26
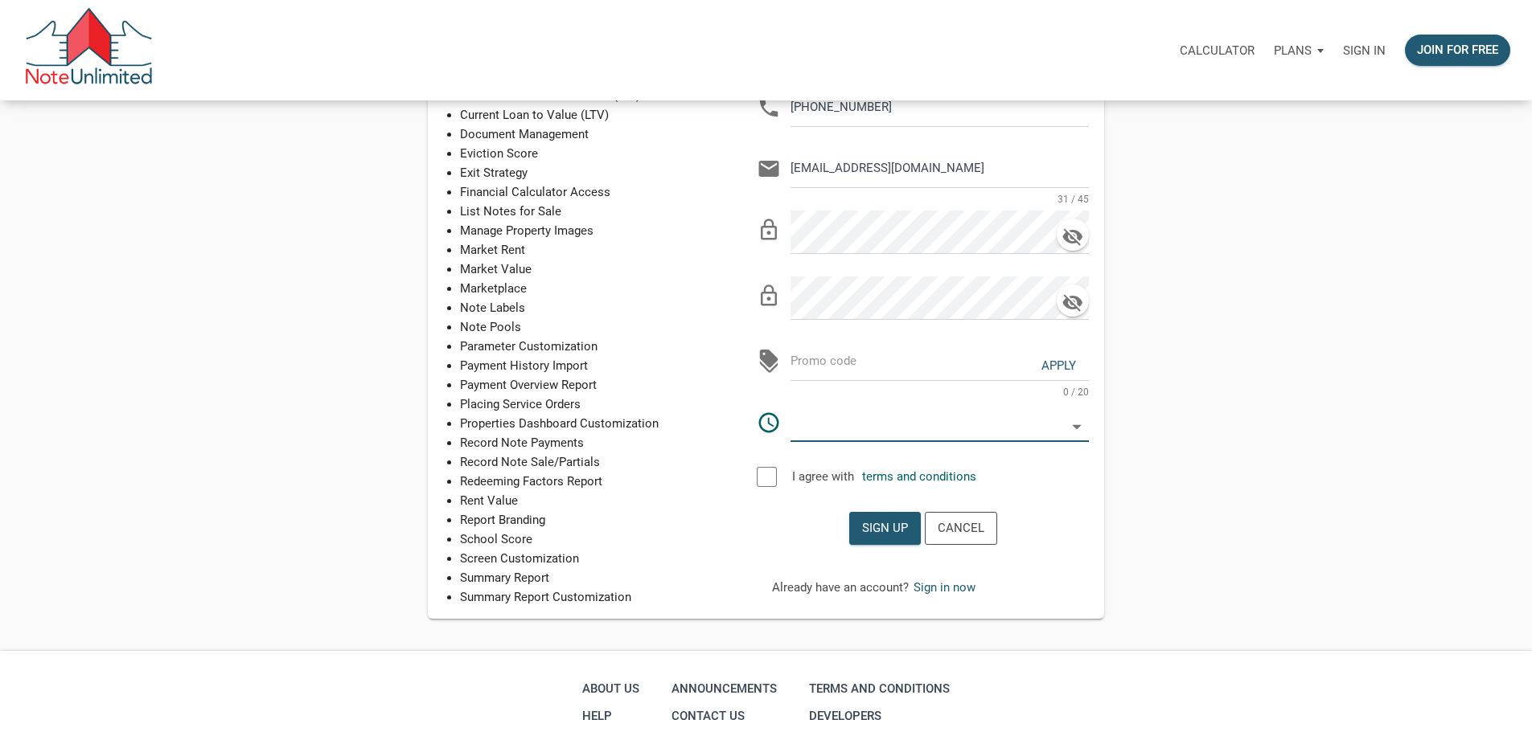
click at [1023, 440] on input "text" at bounding box center [927, 422] width 275 height 36
select select
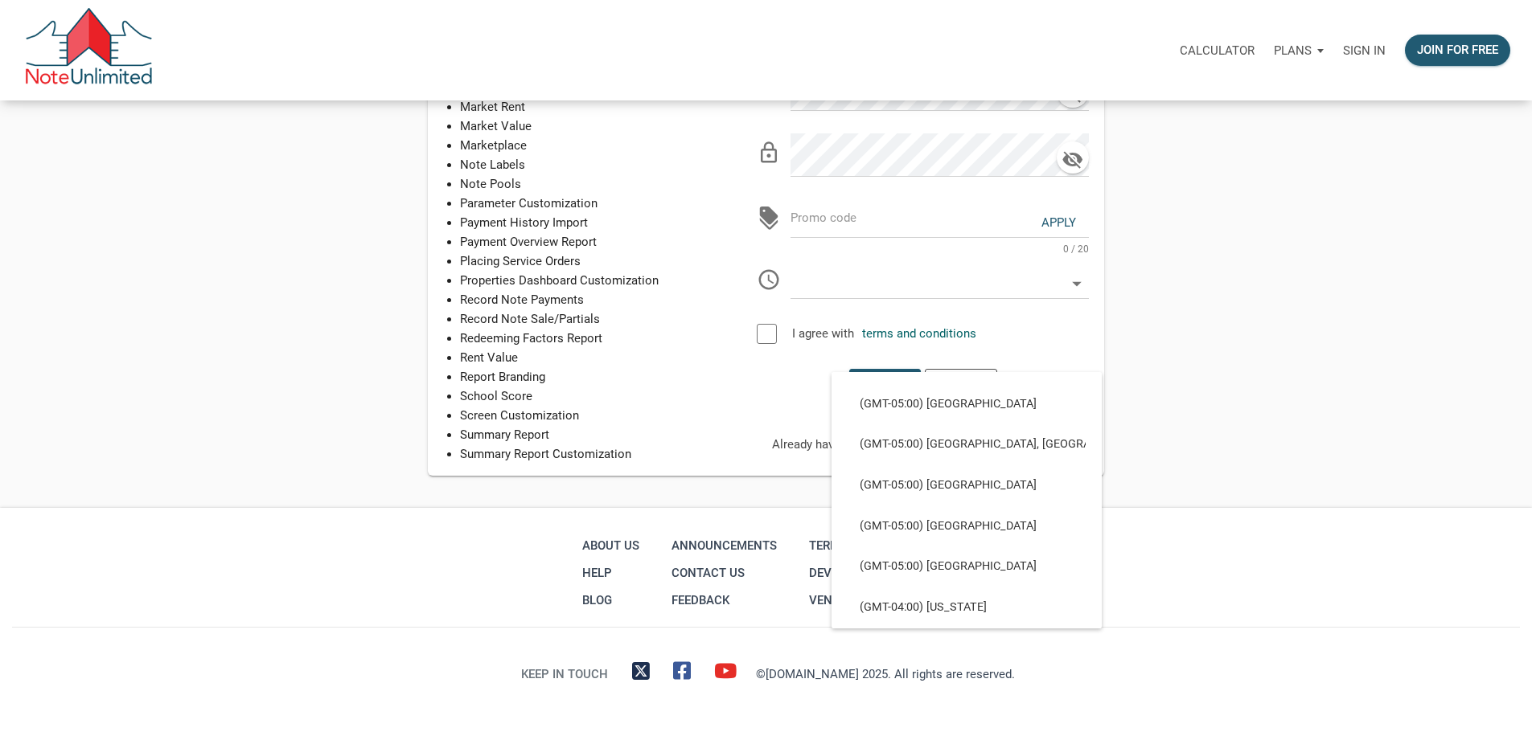
scroll to position [1302, 0]
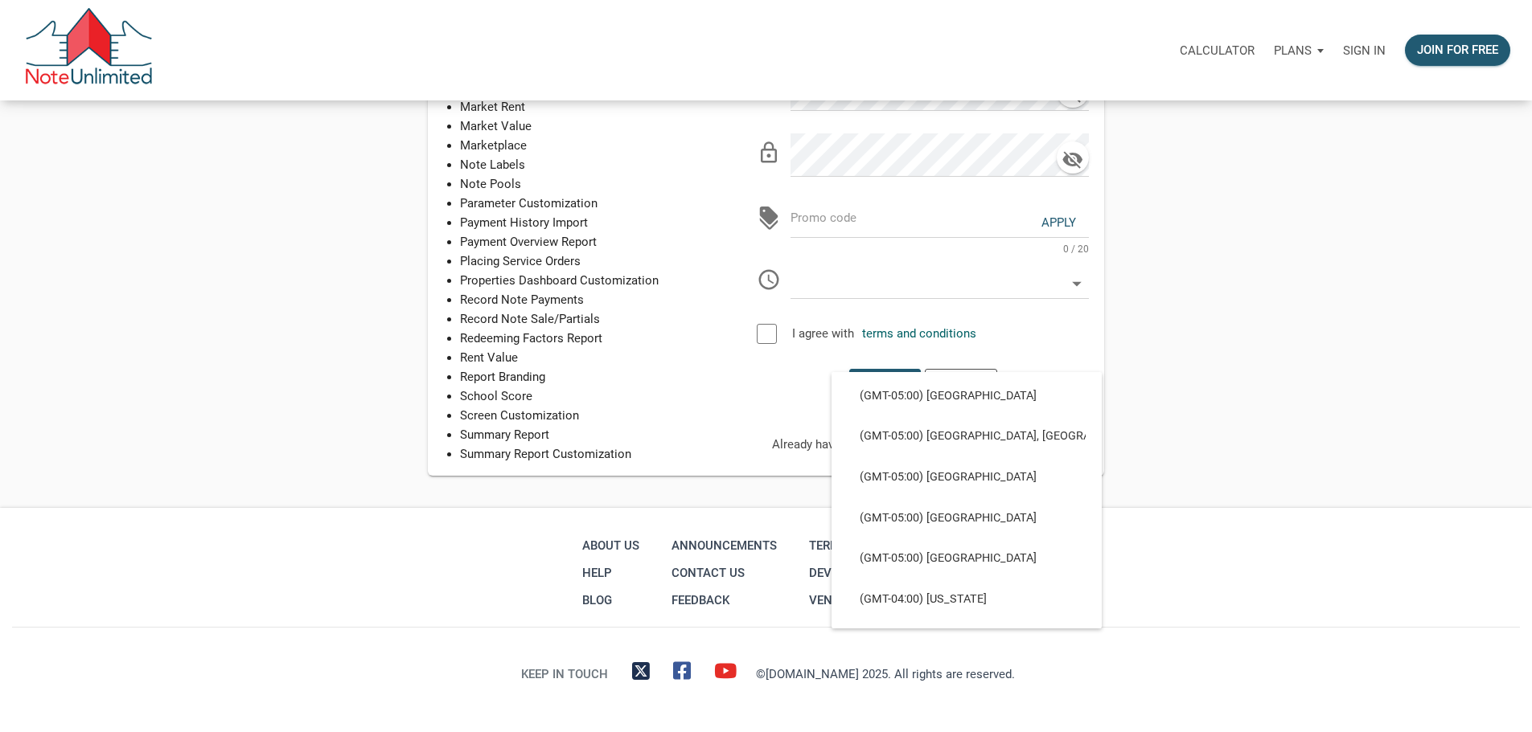
click at [1033, 240] on span "(GMT-05:00) [GEOGRAPHIC_DATA], [US_STATE]" at bounding box center [966, 233] width 238 height 14
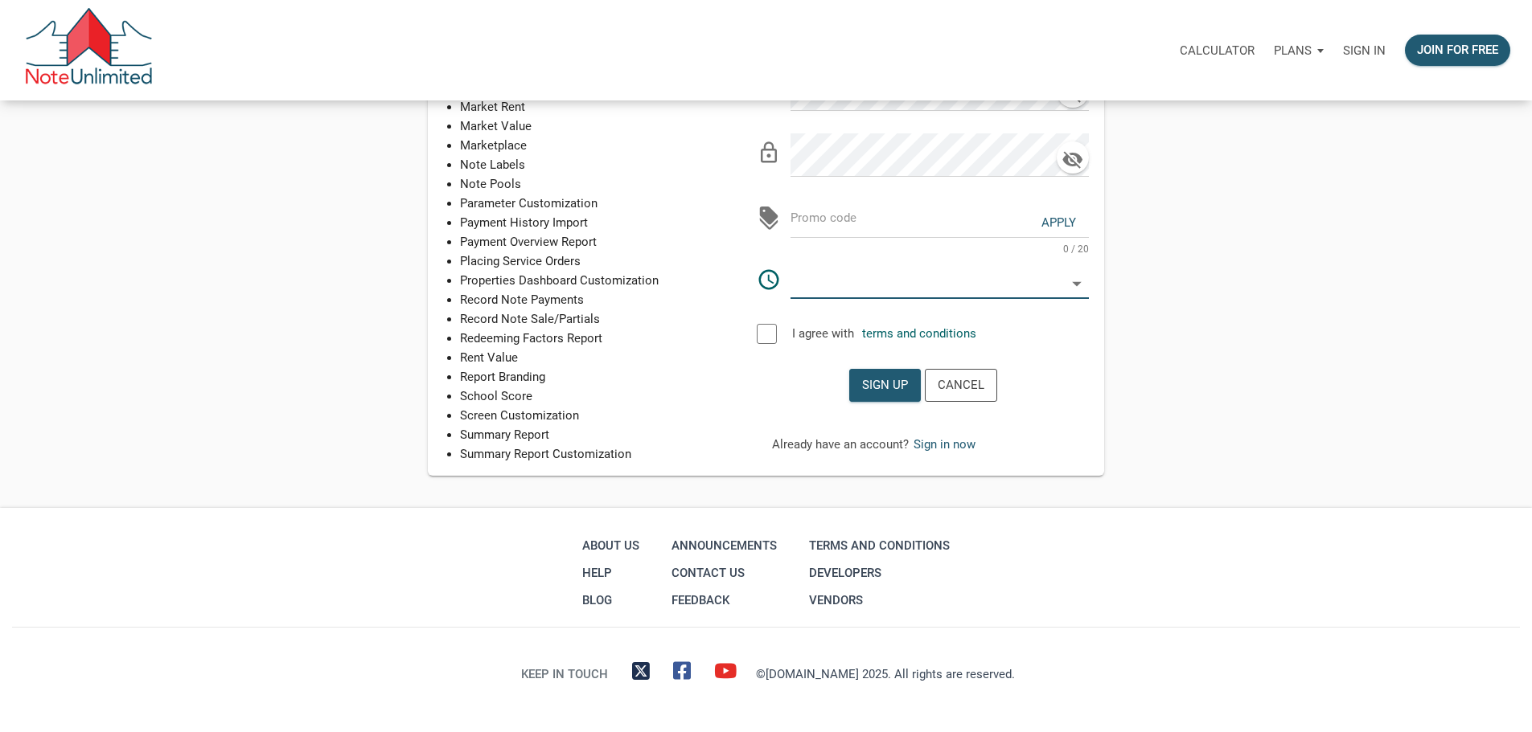
type input "(GMT-05:00) [GEOGRAPHIC_DATA], [US_STATE]"
type input "America/[GEOGRAPHIC_DATA]"
select select
click at [777, 344] on div at bounding box center [767, 334] width 20 height 20
click at [908, 395] on div "Sign up" at bounding box center [885, 385] width 46 height 18
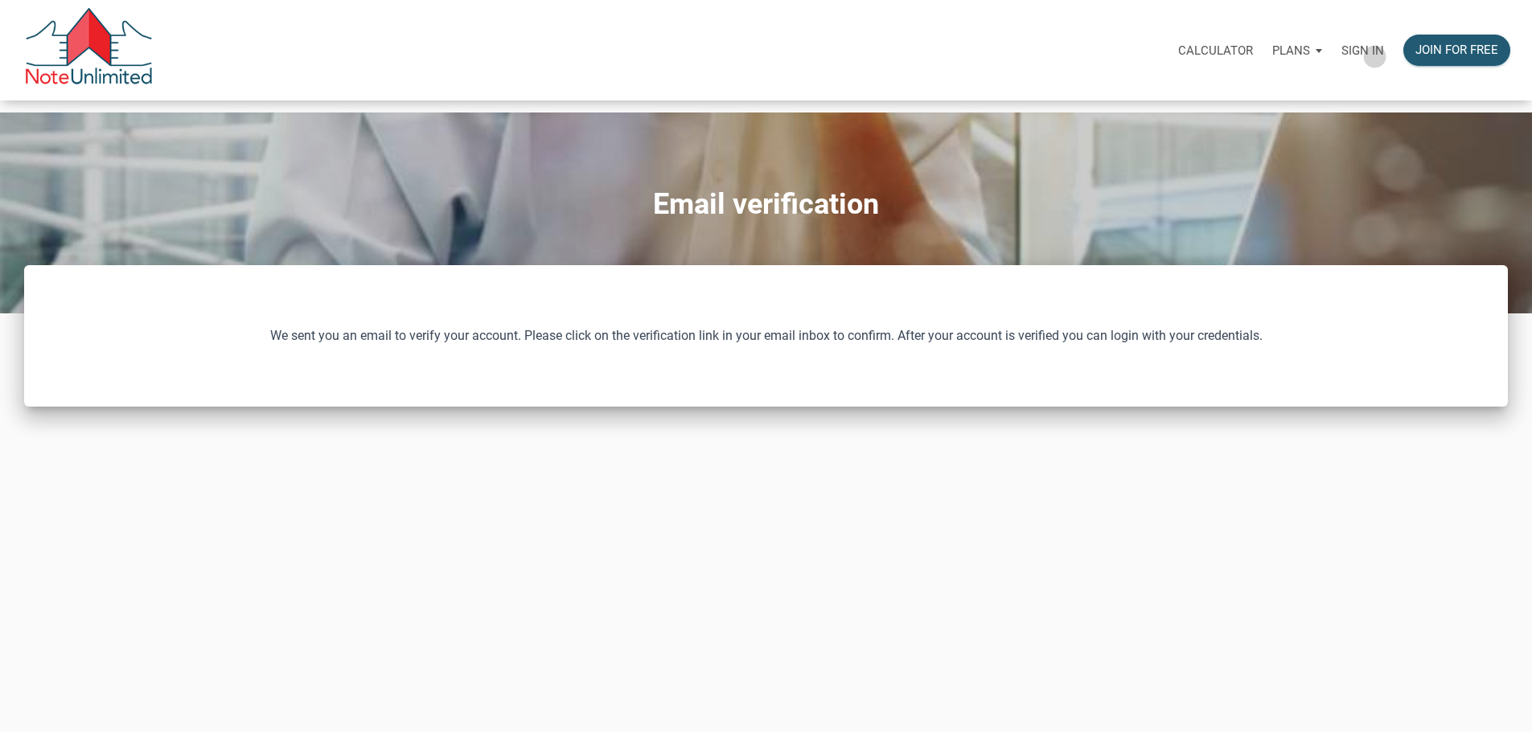
click at [1341, 58] on p "Sign in" at bounding box center [1362, 50] width 43 height 14
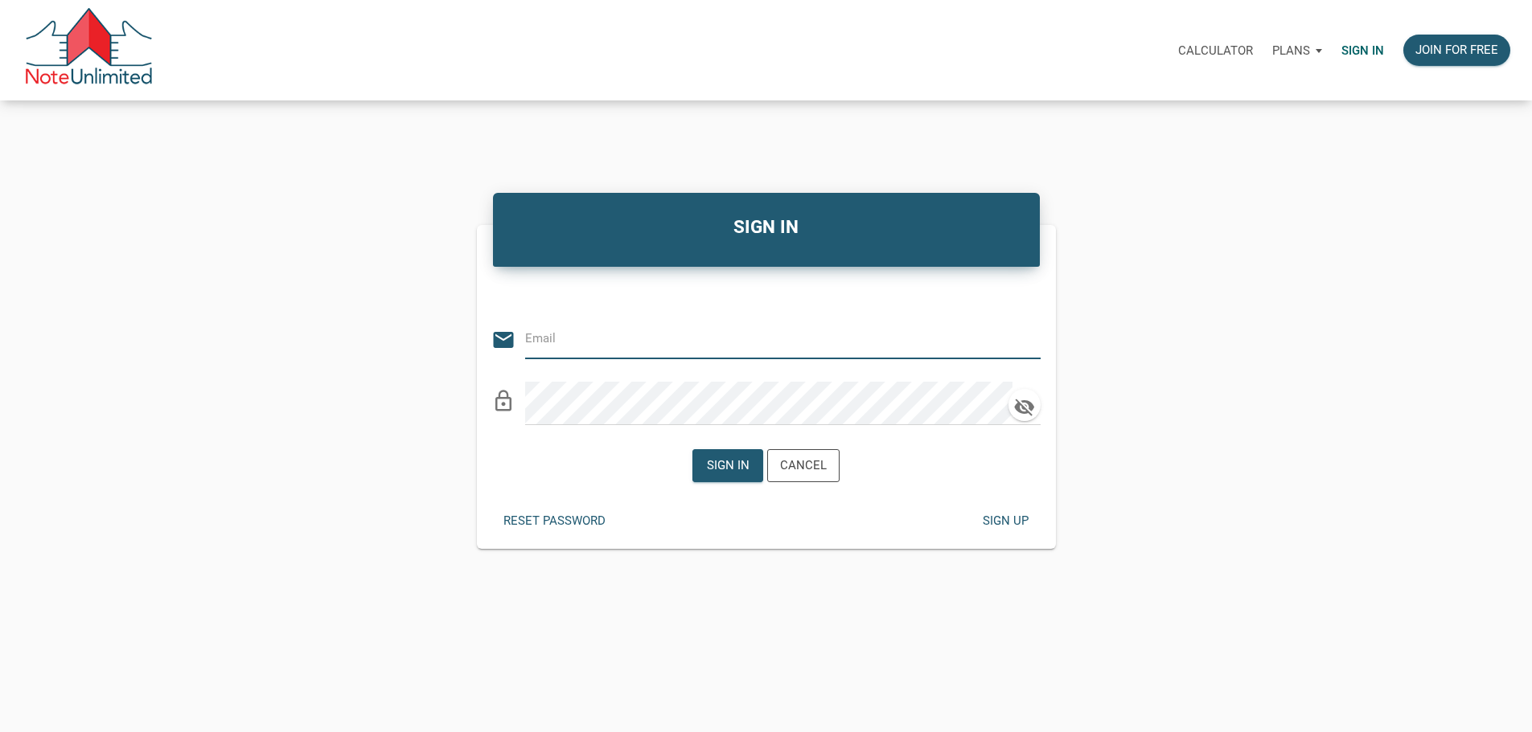
click at [651, 341] on input "email" at bounding box center [770, 339] width 491 height 36
type input "[EMAIL_ADDRESS][DOMAIN_NAME]"
click at [739, 473] on div "Sign in" at bounding box center [728, 466] width 43 height 18
